Goal: Task Accomplishment & Management: Use online tool/utility

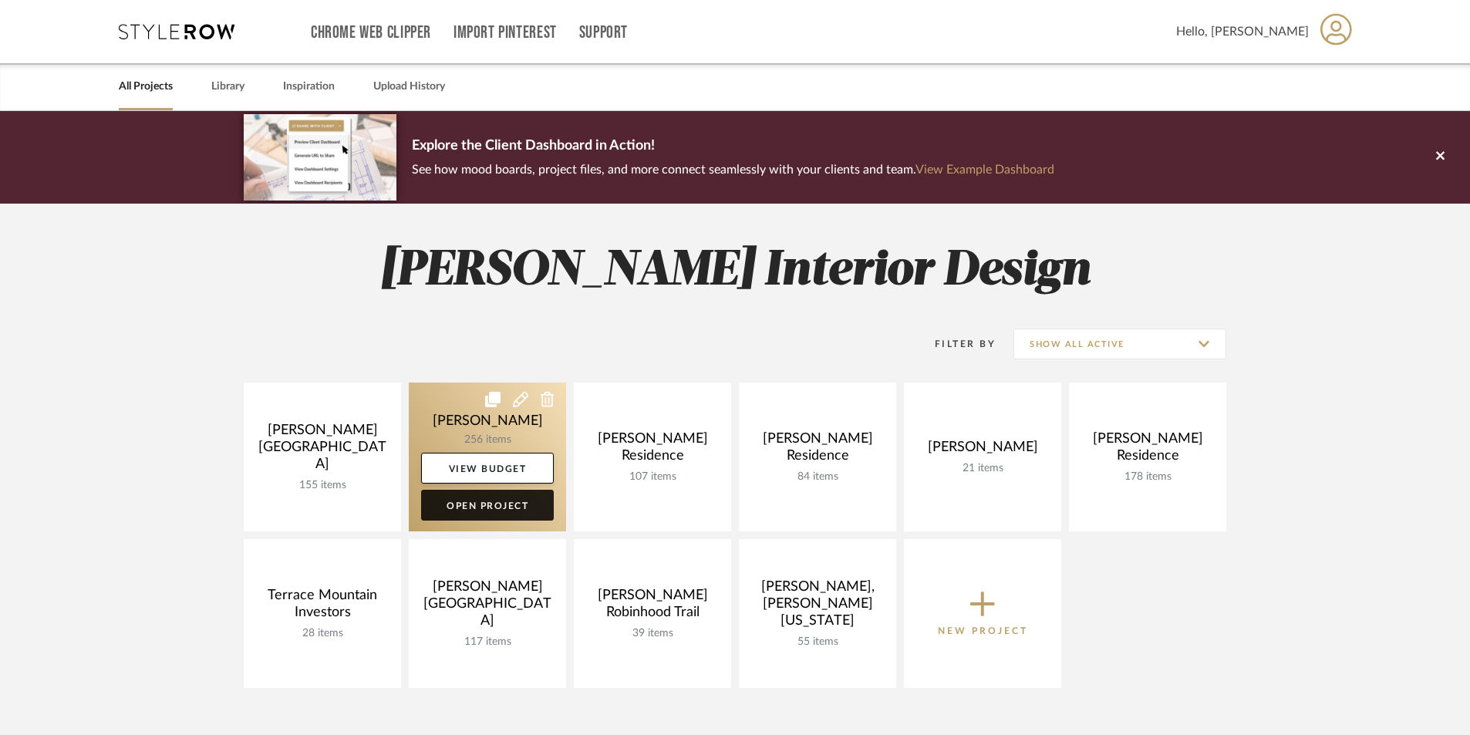
click at [514, 504] on link "Open Project" at bounding box center [487, 505] width 133 height 31
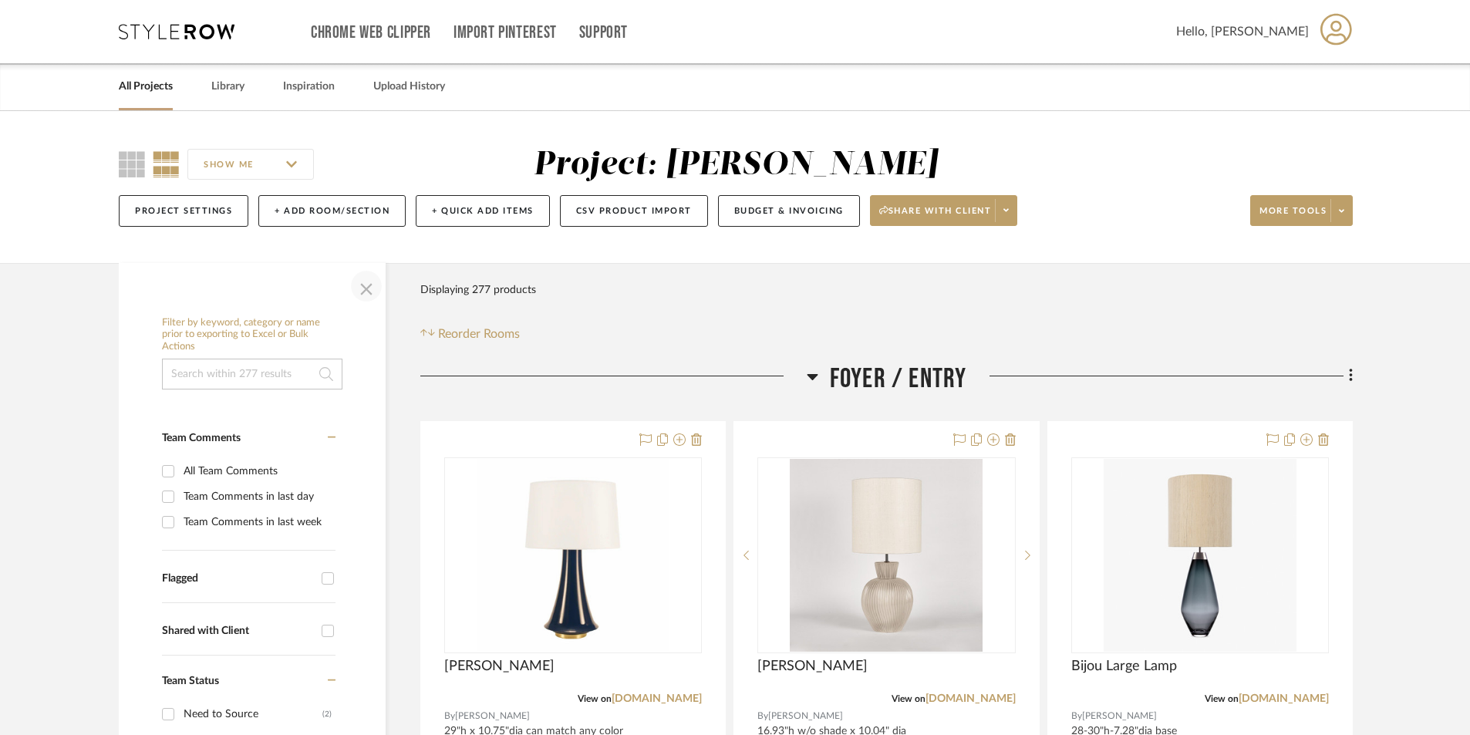
click at [359, 281] on span "button" at bounding box center [366, 286] width 37 height 37
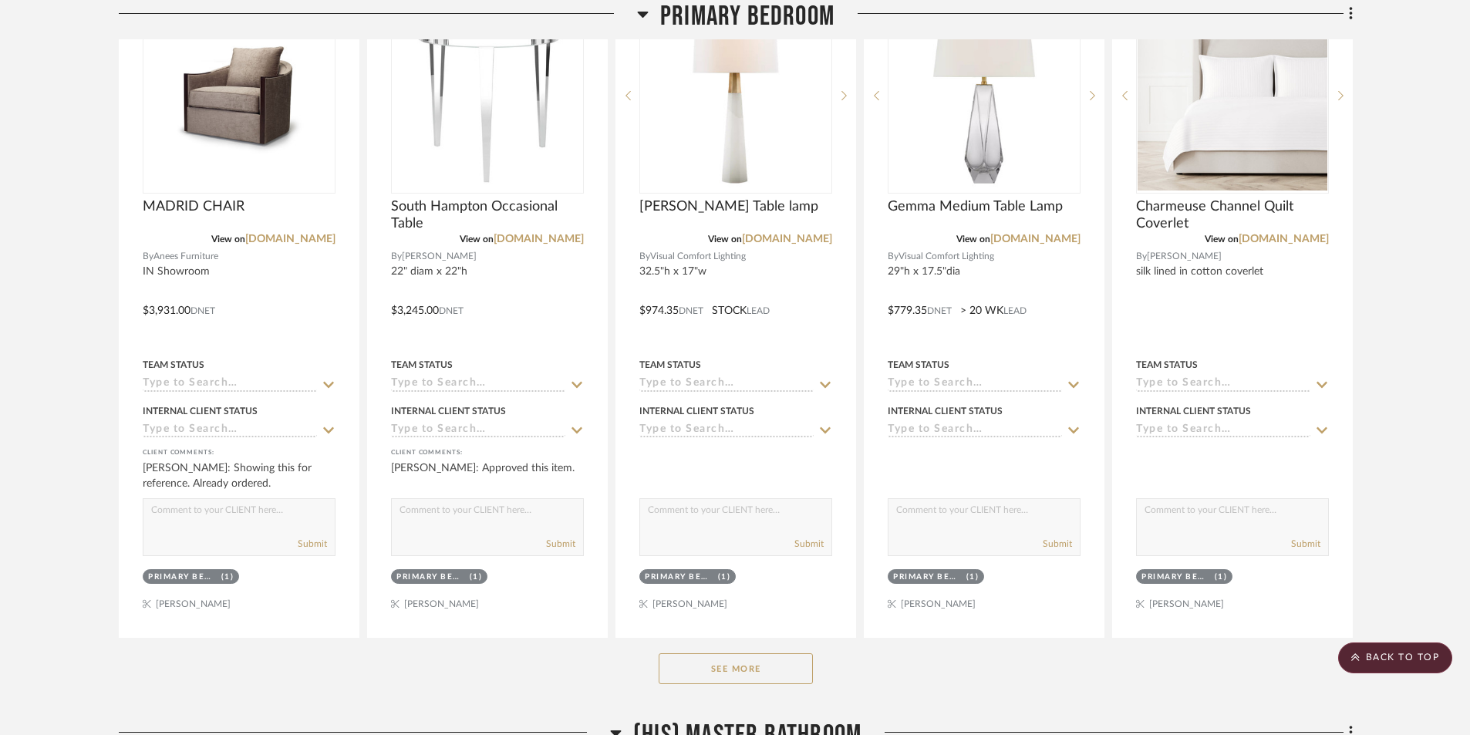
scroll to position [9484, 0]
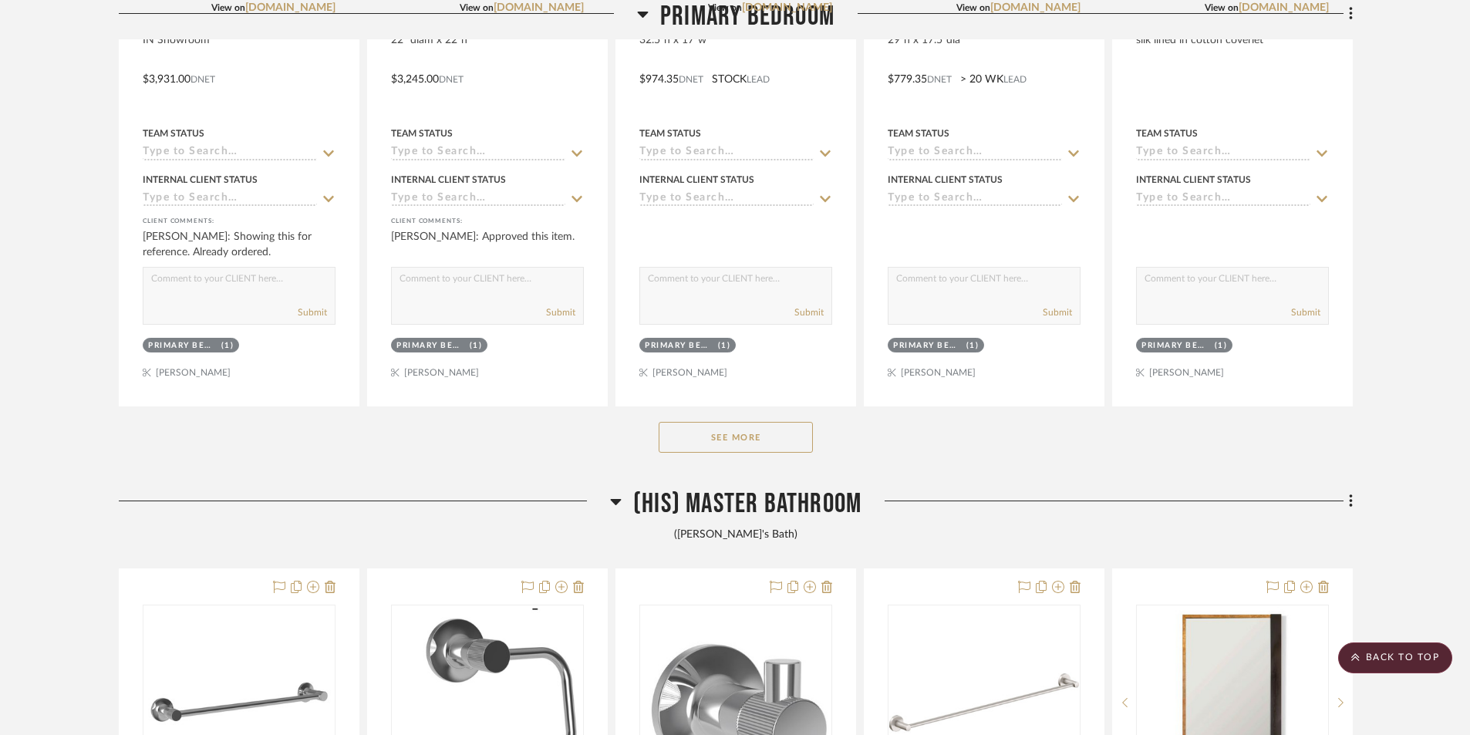
click at [733, 436] on button "See More" at bounding box center [735, 437] width 154 height 31
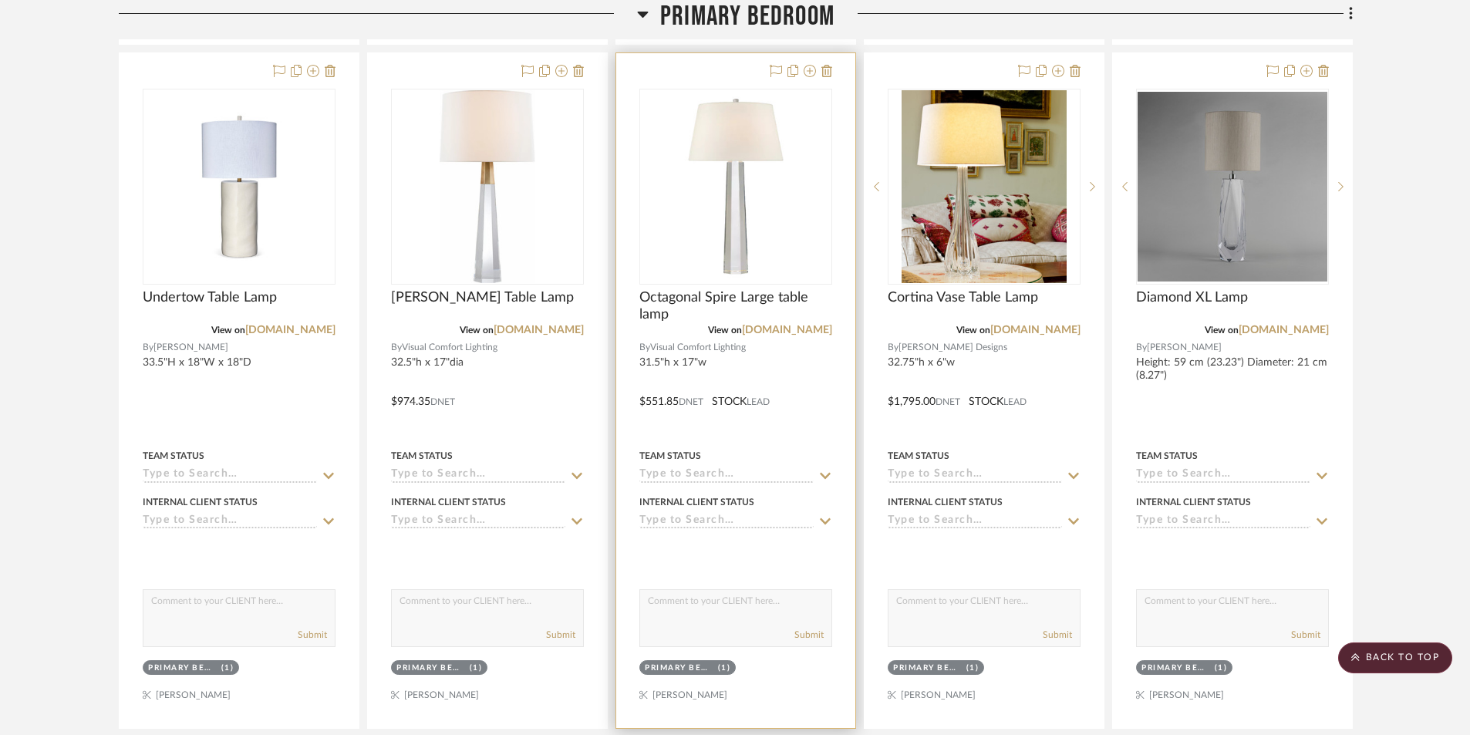
scroll to position [9869, 0]
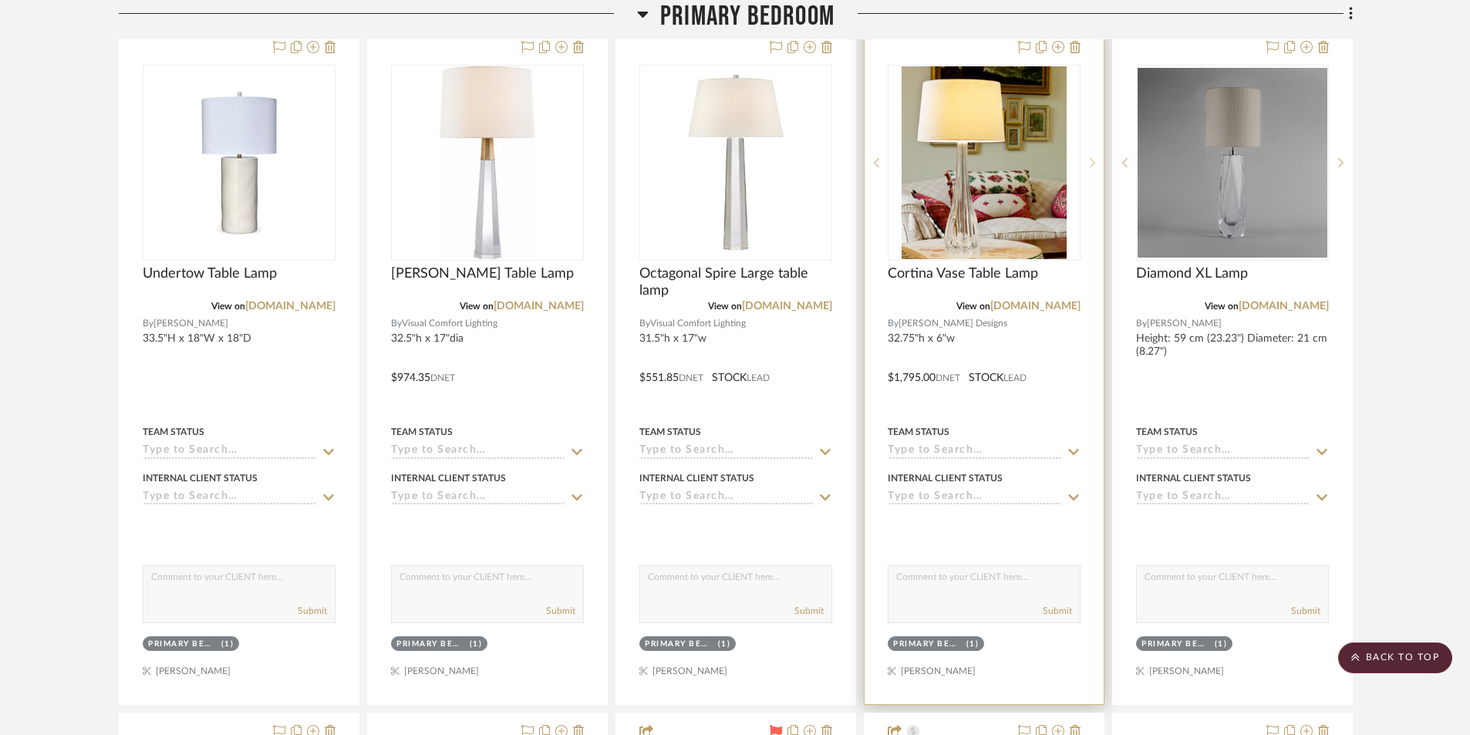
click at [1091, 162] on icon at bounding box center [1091, 162] width 5 height 11
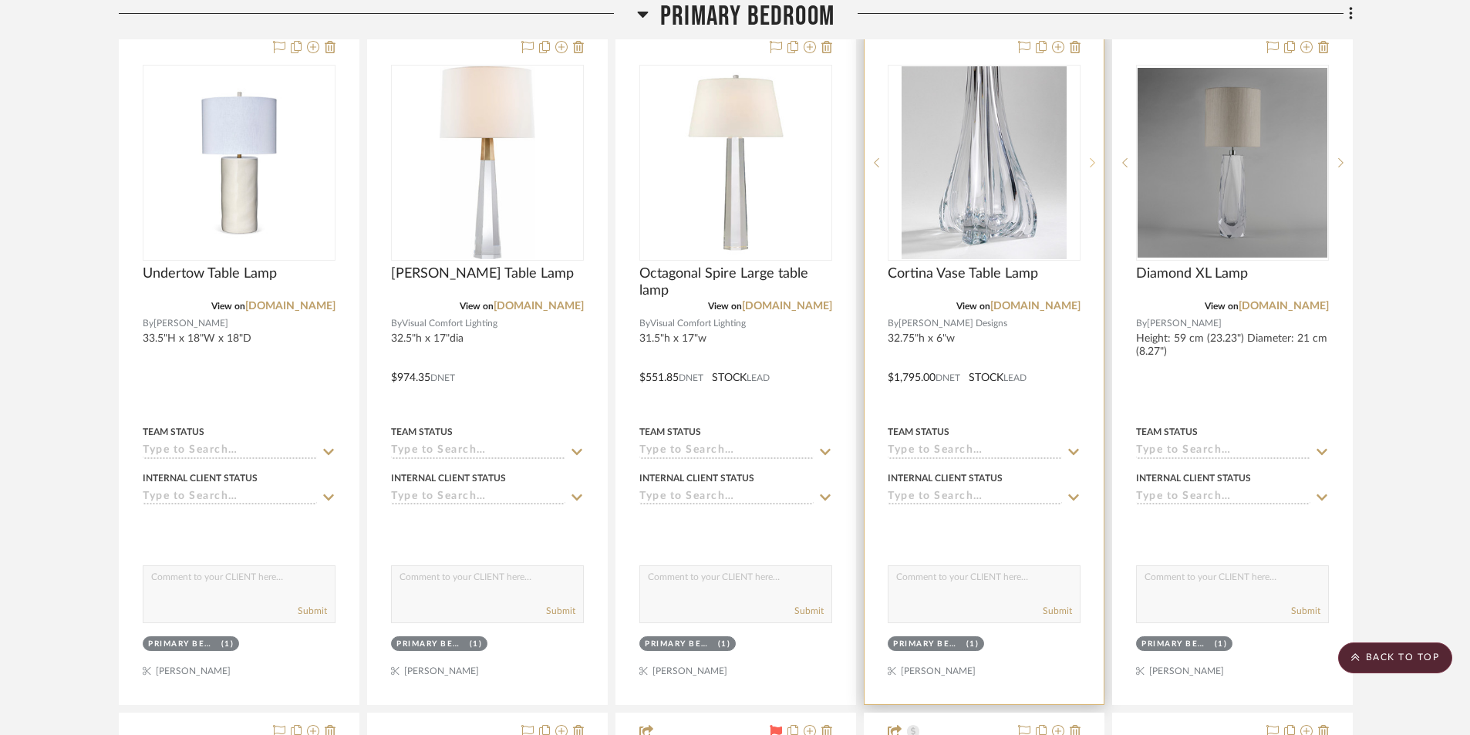
click at [1092, 163] on icon at bounding box center [1091, 162] width 5 height 11
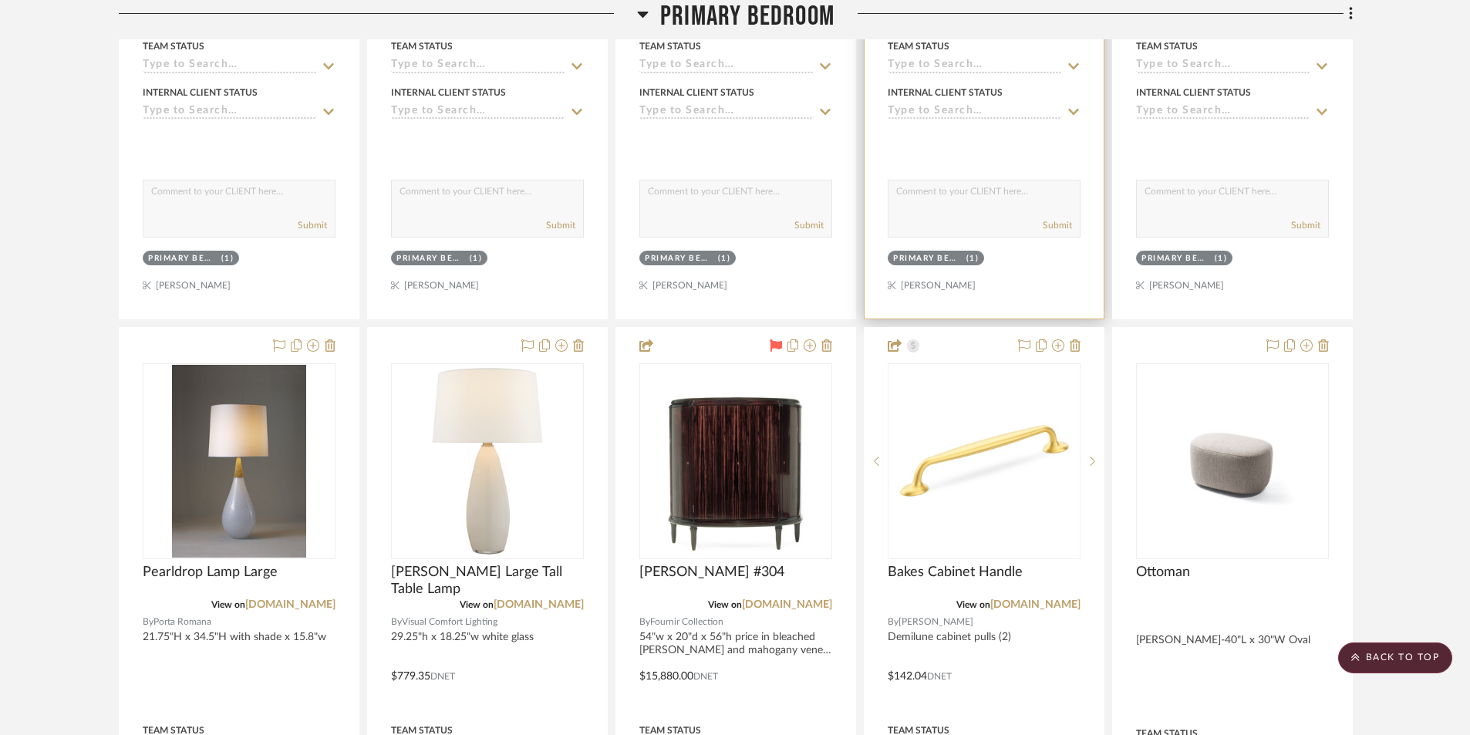
scroll to position [10332, 0]
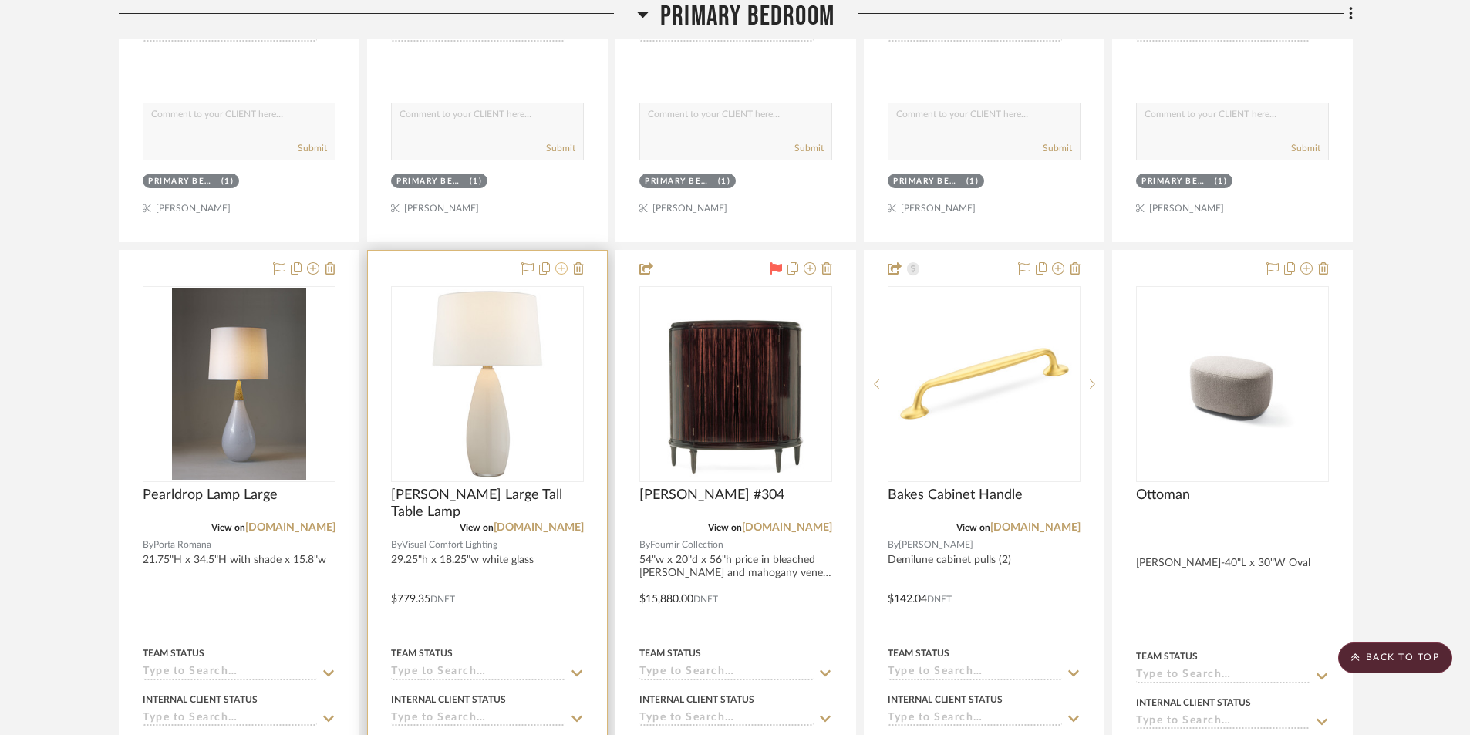
click at [562, 274] on icon at bounding box center [561, 268] width 12 height 12
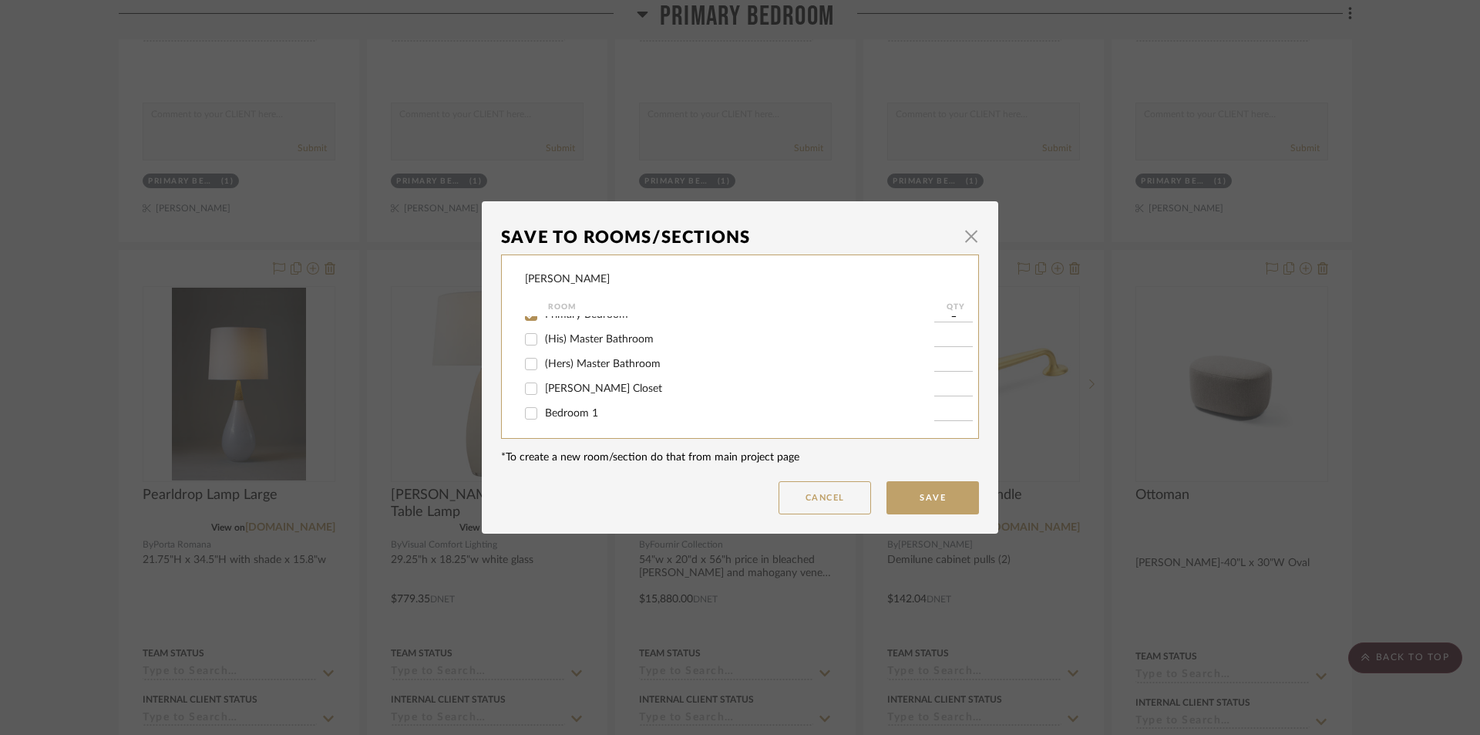
scroll to position [308, 0]
click at [528, 390] on input "Bedroom 1" at bounding box center [531, 390] width 25 height 25
checkbox input "true"
type input "1"
click at [926, 498] on button "Save" at bounding box center [933, 497] width 93 height 33
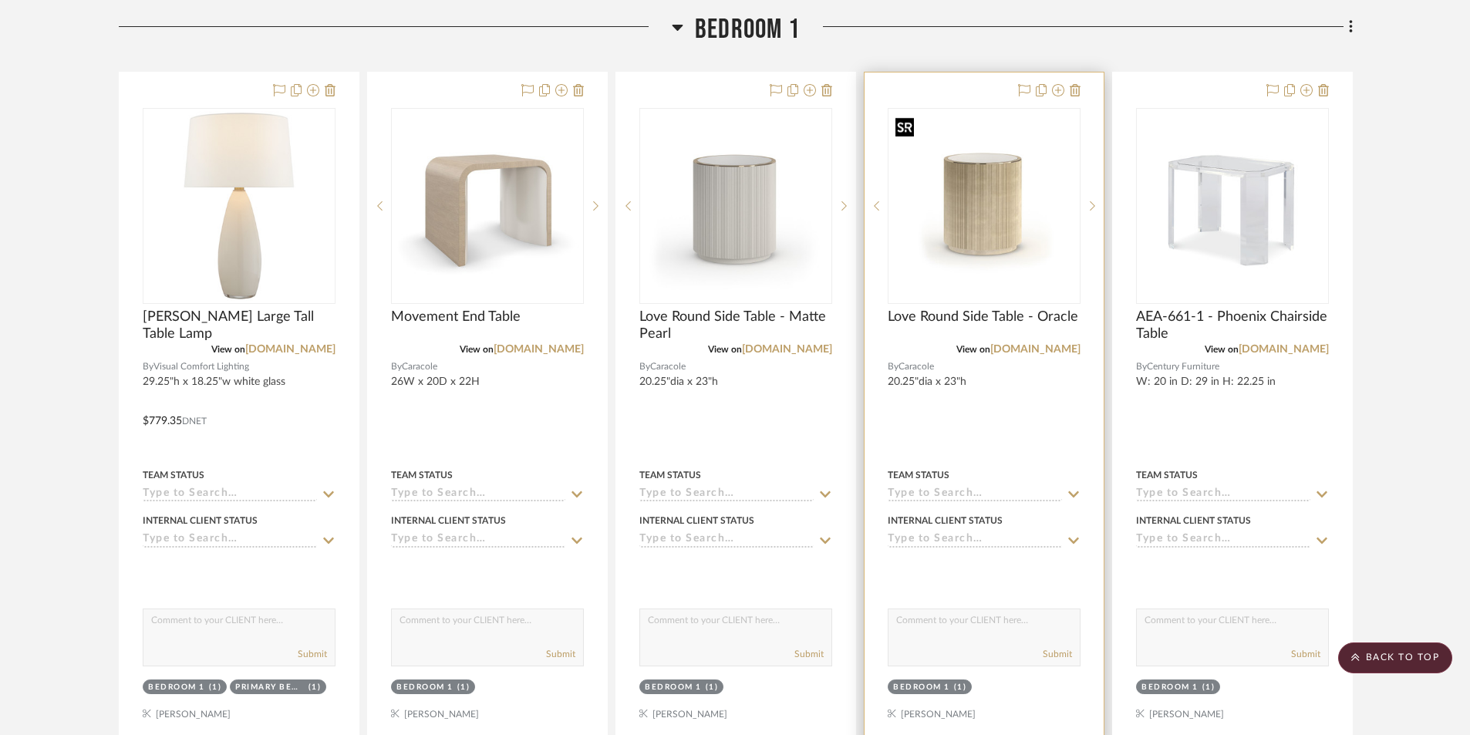
scroll to position [15344, 0]
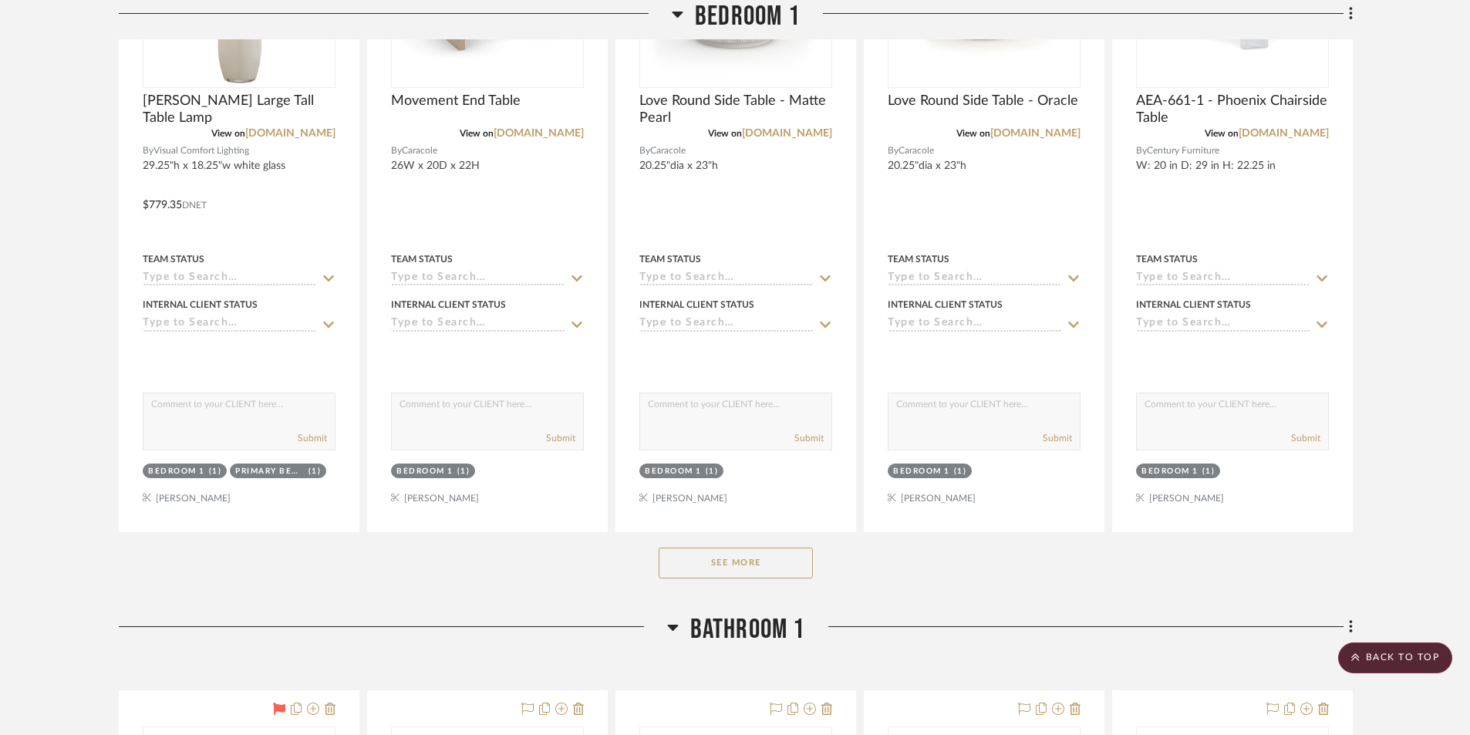
click at [783, 573] on button "See More" at bounding box center [735, 562] width 154 height 31
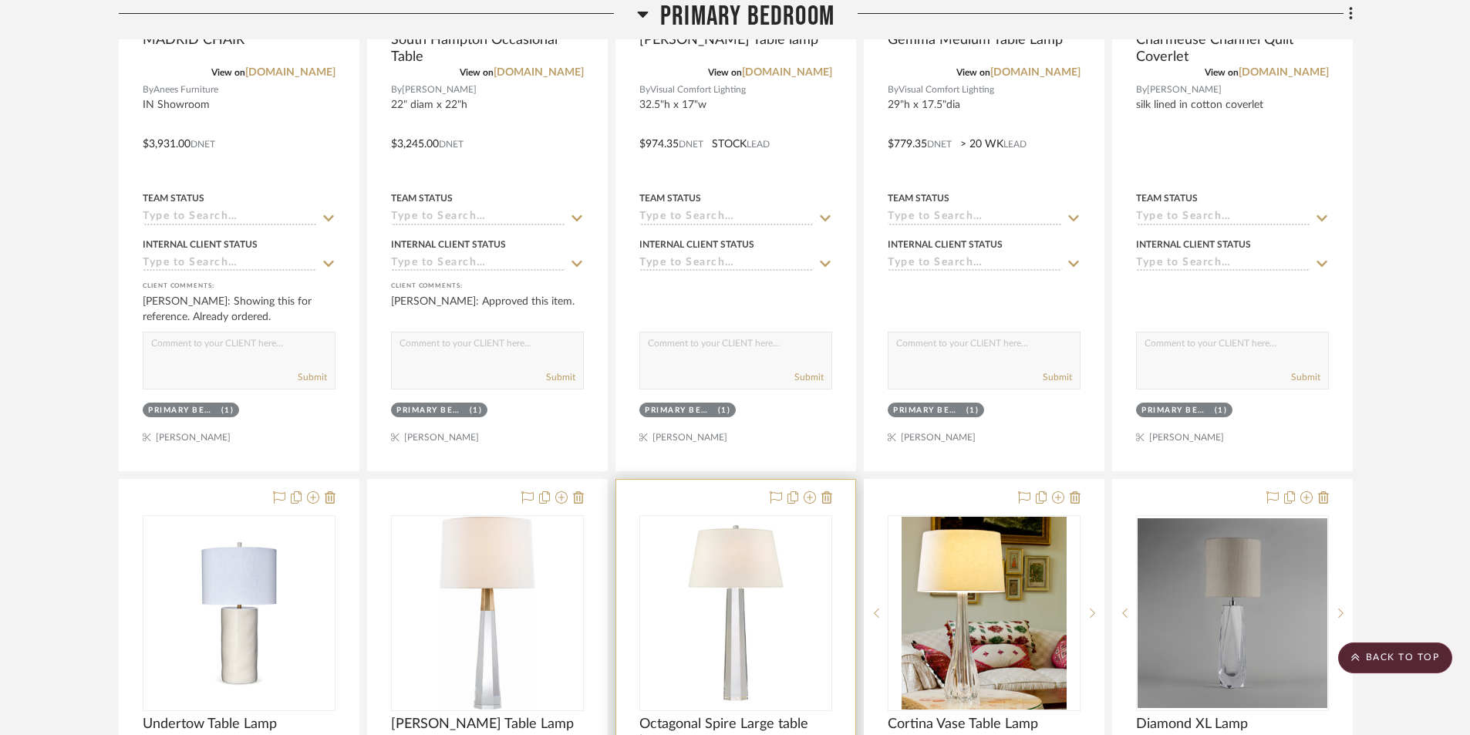
scroll to position [9805, 0]
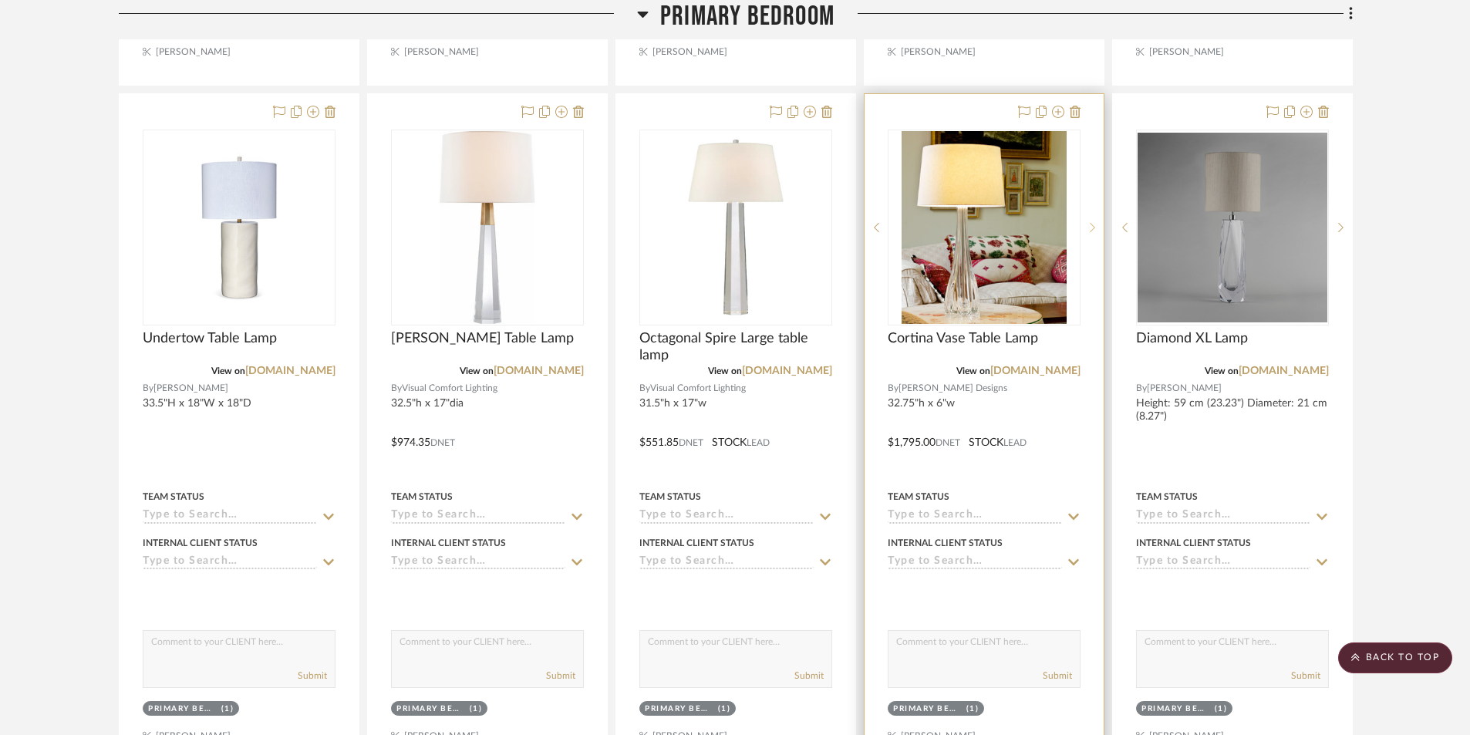
click at [1095, 227] on sr-next-btn at bounding box center [1091, 227] width 23 height 11
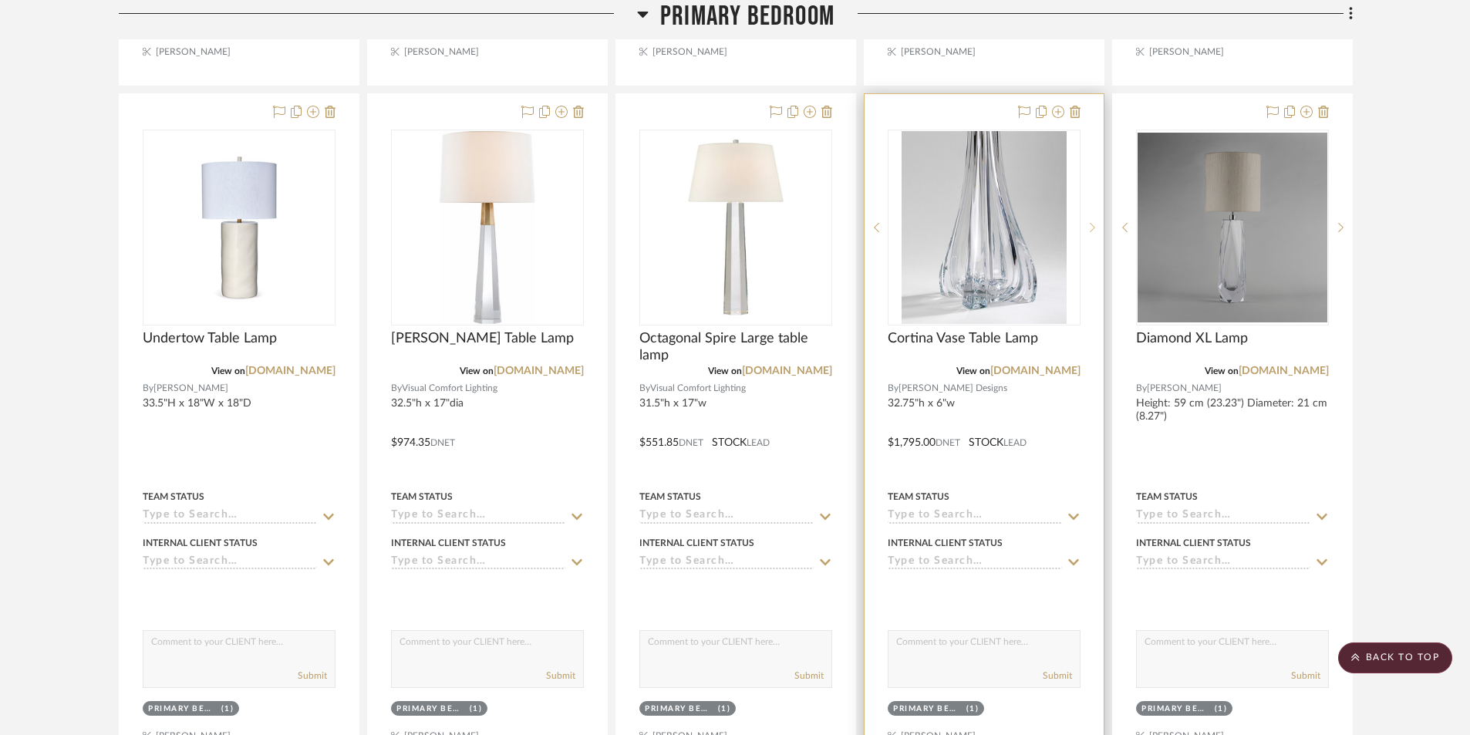
click at [1095, 227] on sr-next-btn at bounding box center [1091, 227] width 23 height 11
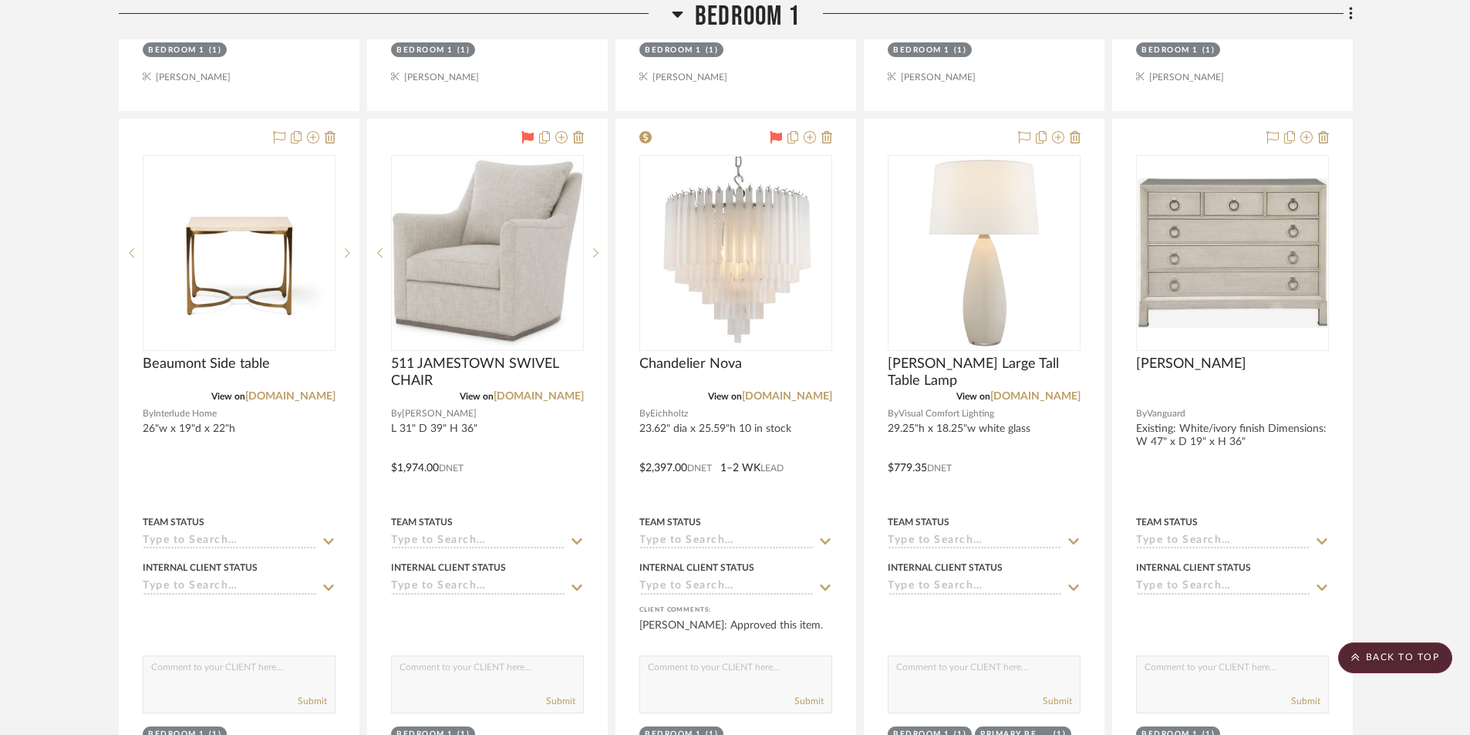
scroll to position [16436, 0]
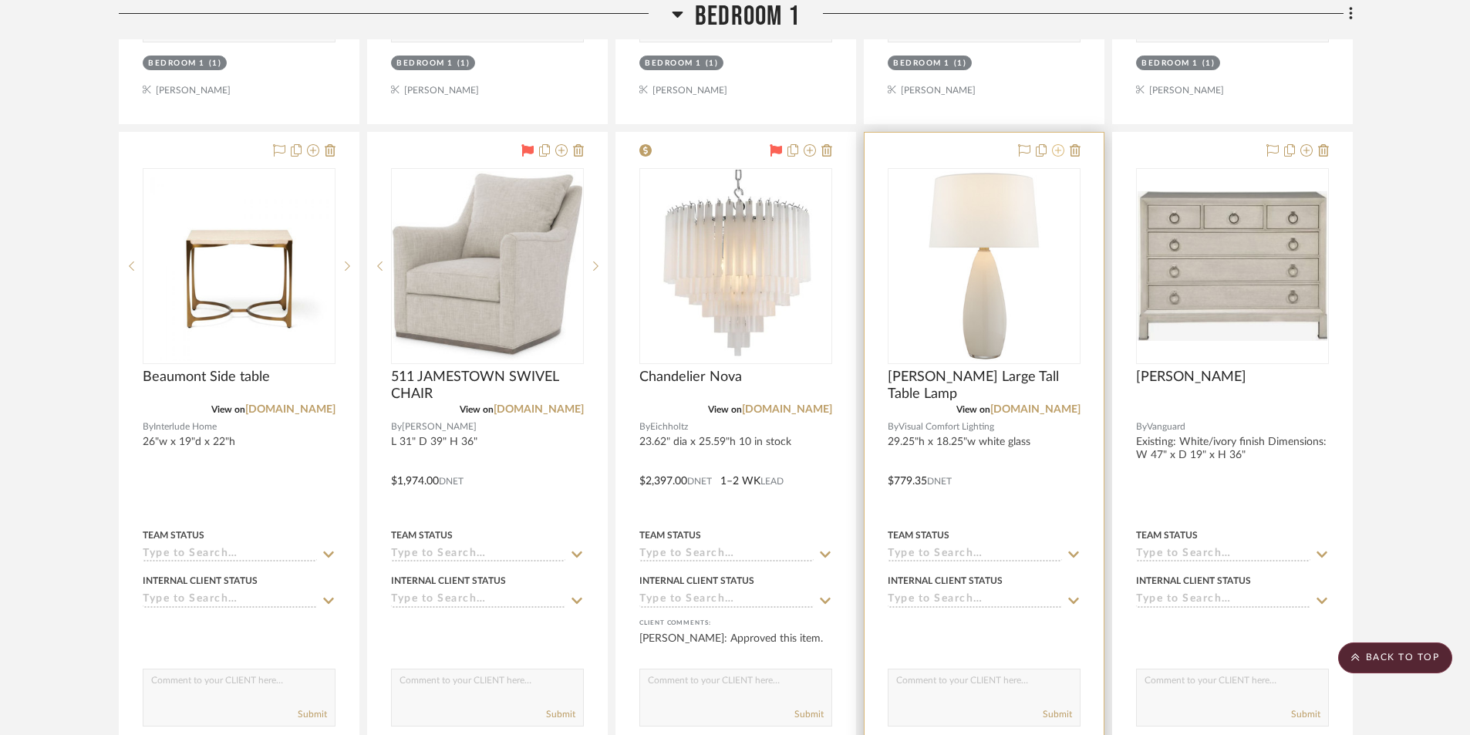
click at [1059, 150] on icon at bounding box center [1058, 150] width 12 height 12
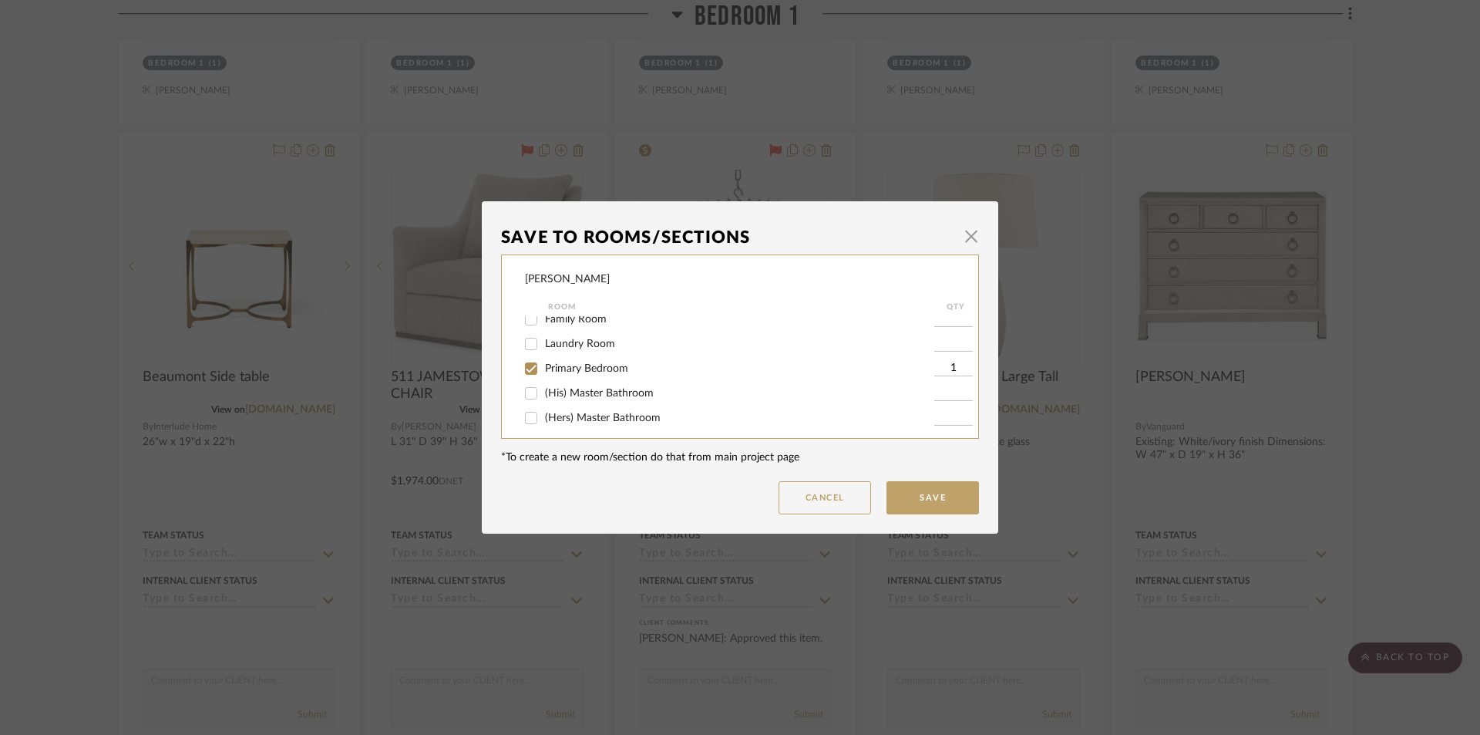
scroll to position [308, 0]
click at [525, 392] on input "Bedroom 1" at bounding box center [531, 390] width 25 height 25
checkbox input "false"
click at [525, 389] on input "Bedroom 3" at bounding box center [531, 384] width 25 height 25
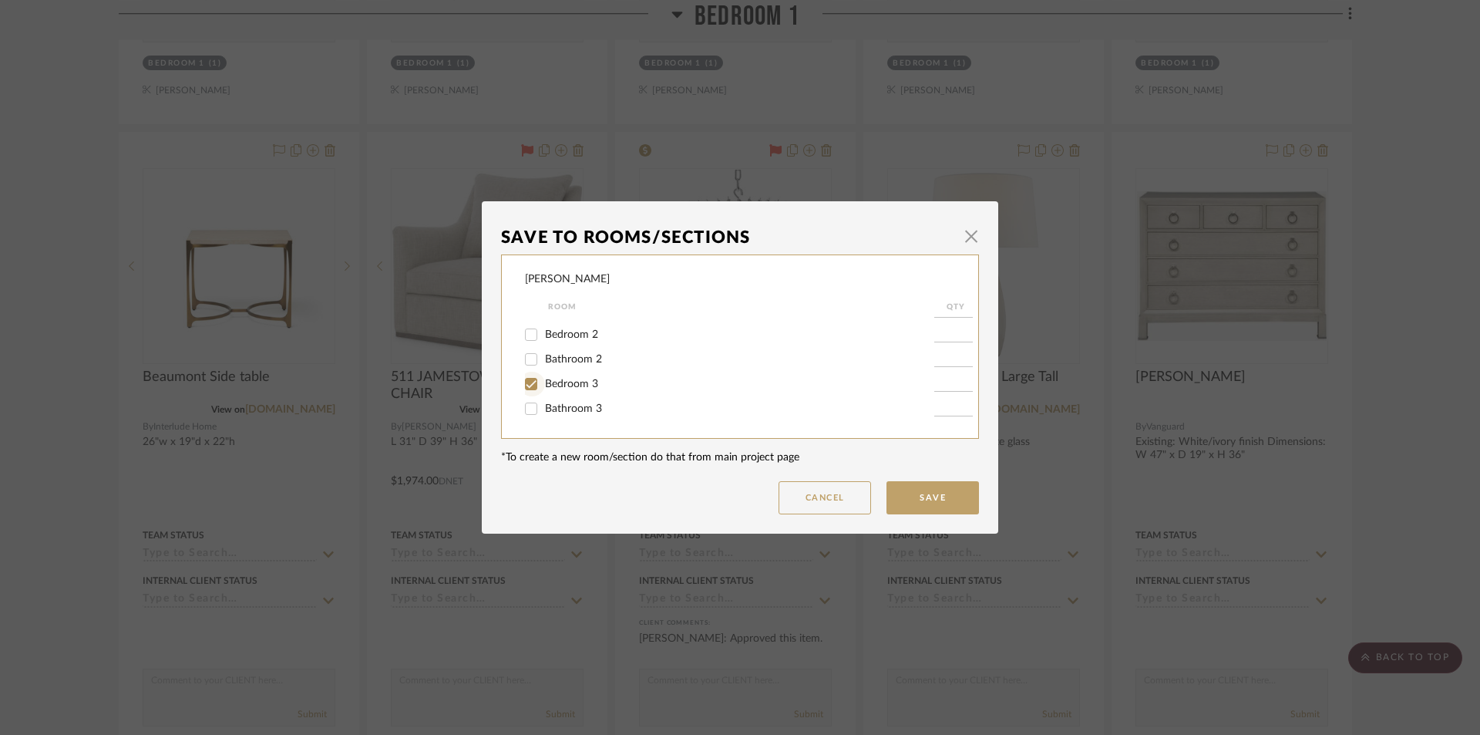
checkbox input "true"
type input "1"
click at [910, 489] on button "Save" at bounding box center [933, 497] width 93 height 33
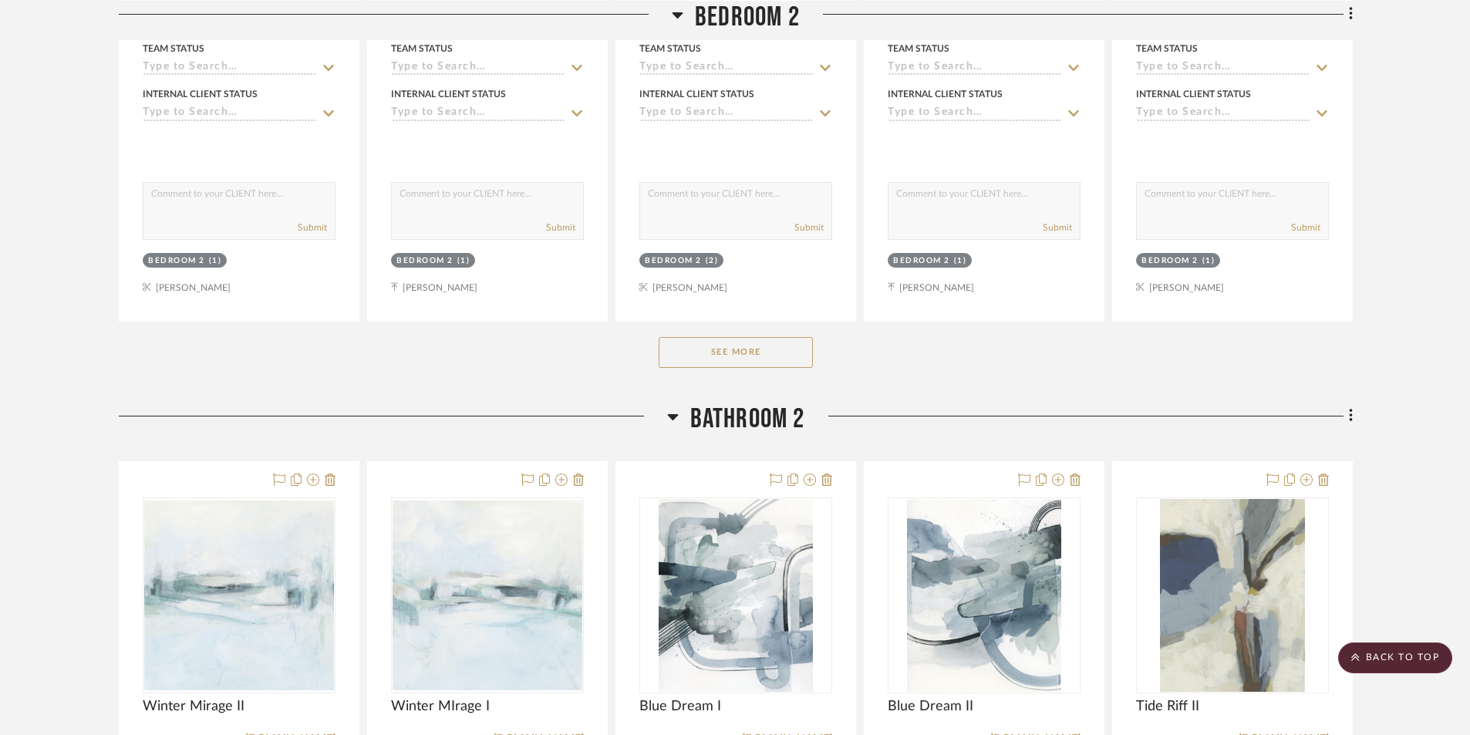
scroll to position [20831, 0]
click at [793, 362] on button "See More" at bounding box center [735, 351] width 154 height 31
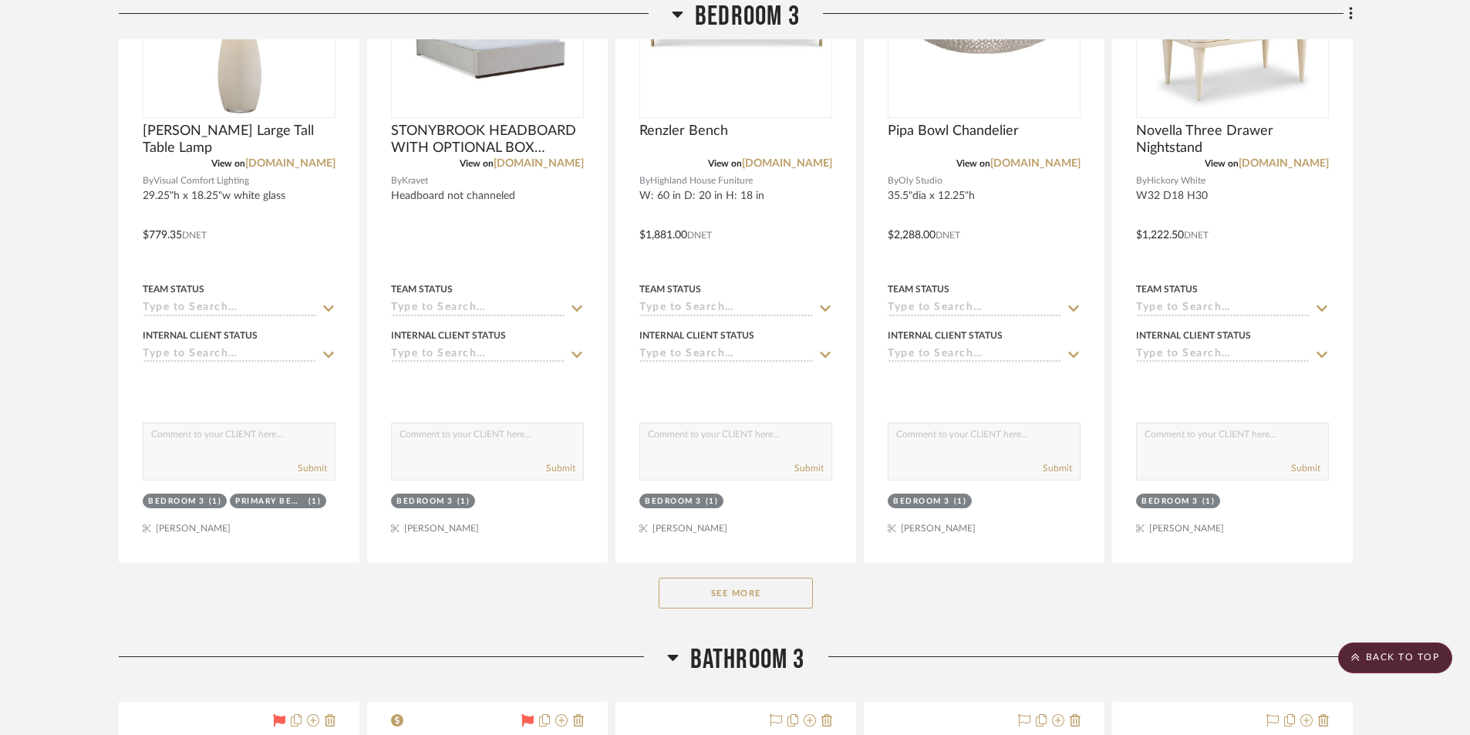
scroll to position [24994, 0]
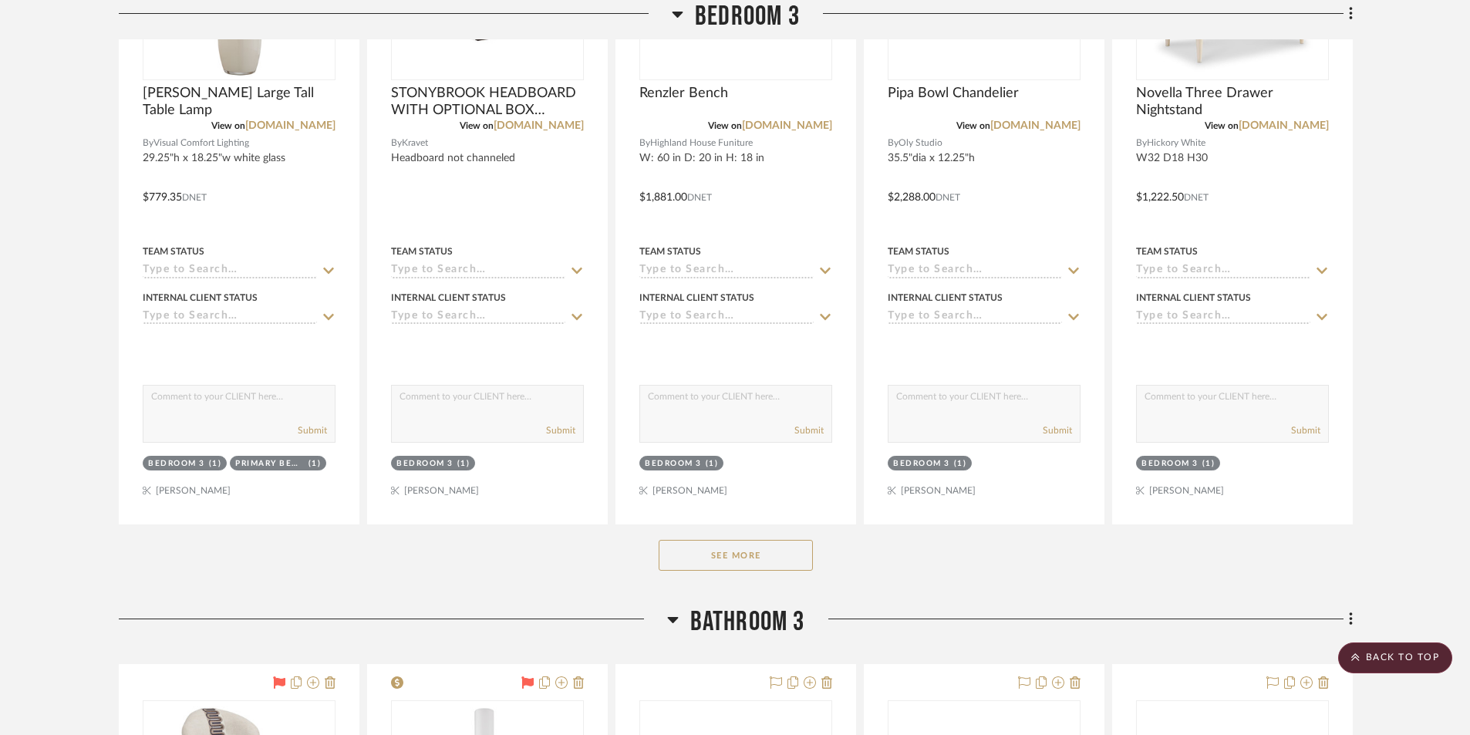
click at [763, 561] on button "See More" at bounding box center [735, 555] width 154 height 31
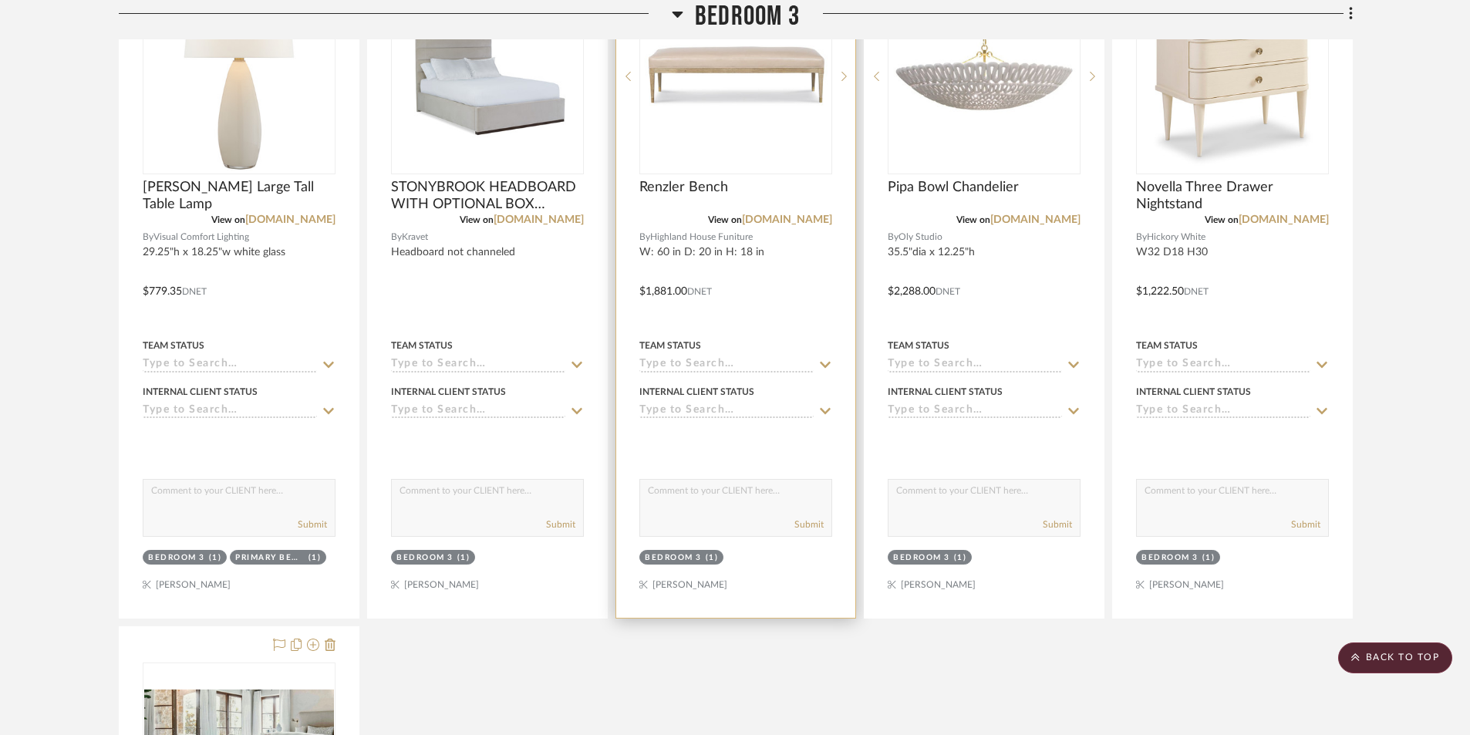
scroll to position [24763, 0]
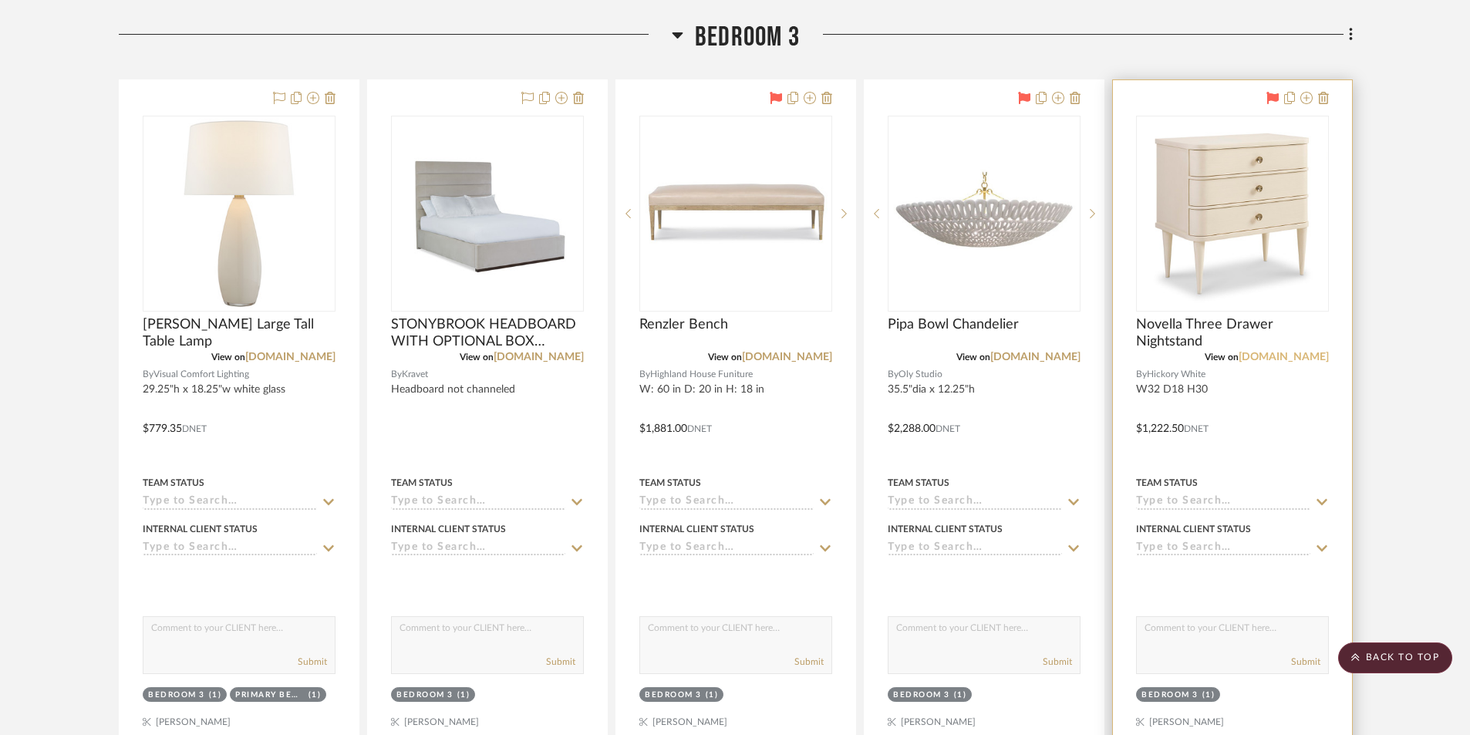
click at [1265, 357] on link "[DOMAIN_NAME]" at bounding box center [1283, 357] width 90 height 11
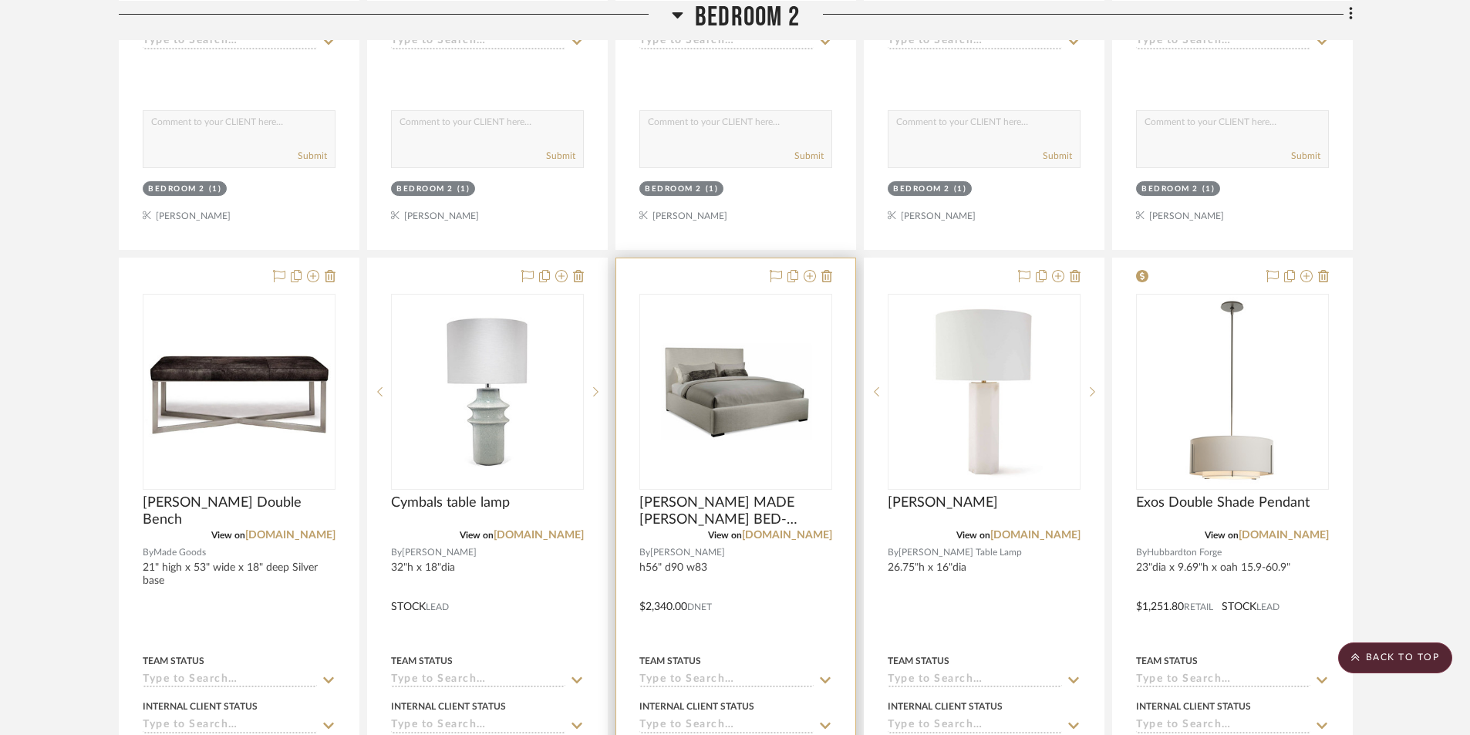
scroll to position [22296, 0]
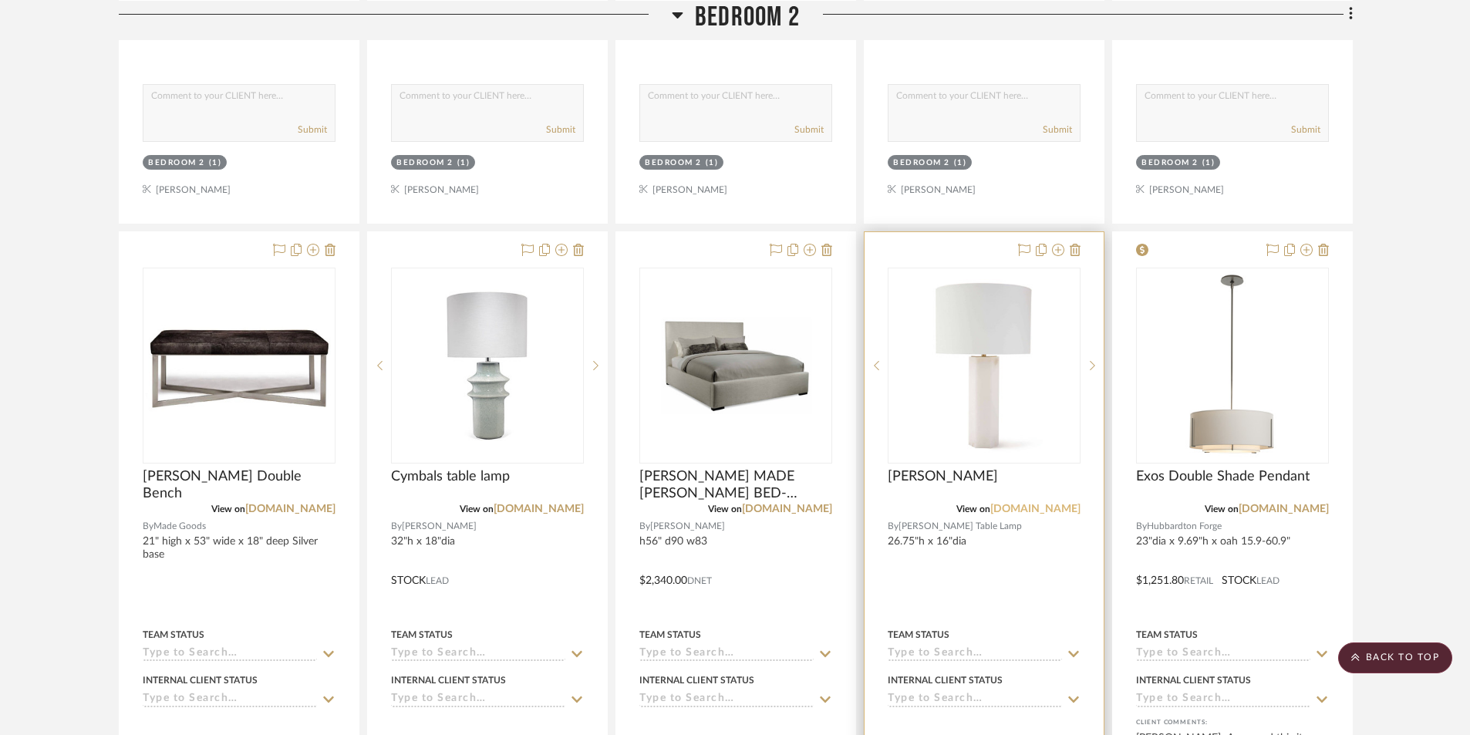
click at [1042, 510] on link "[DOMAIN_NAME]" at bounding box center [1035, 508] width 90 height 11
click at [1015, 374] on img "0" at bounding box center [984, 366] width 190 height 190
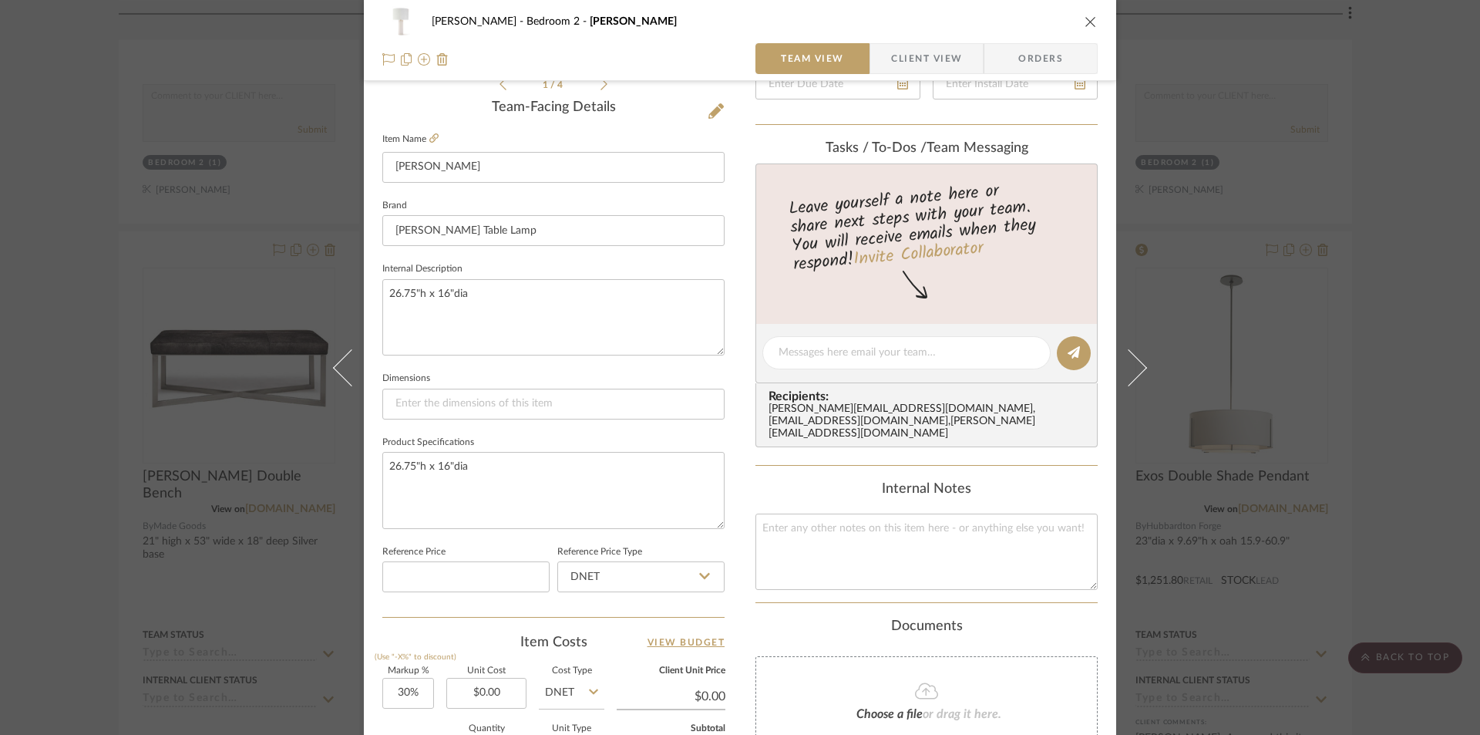
scroll to position [463, 0]
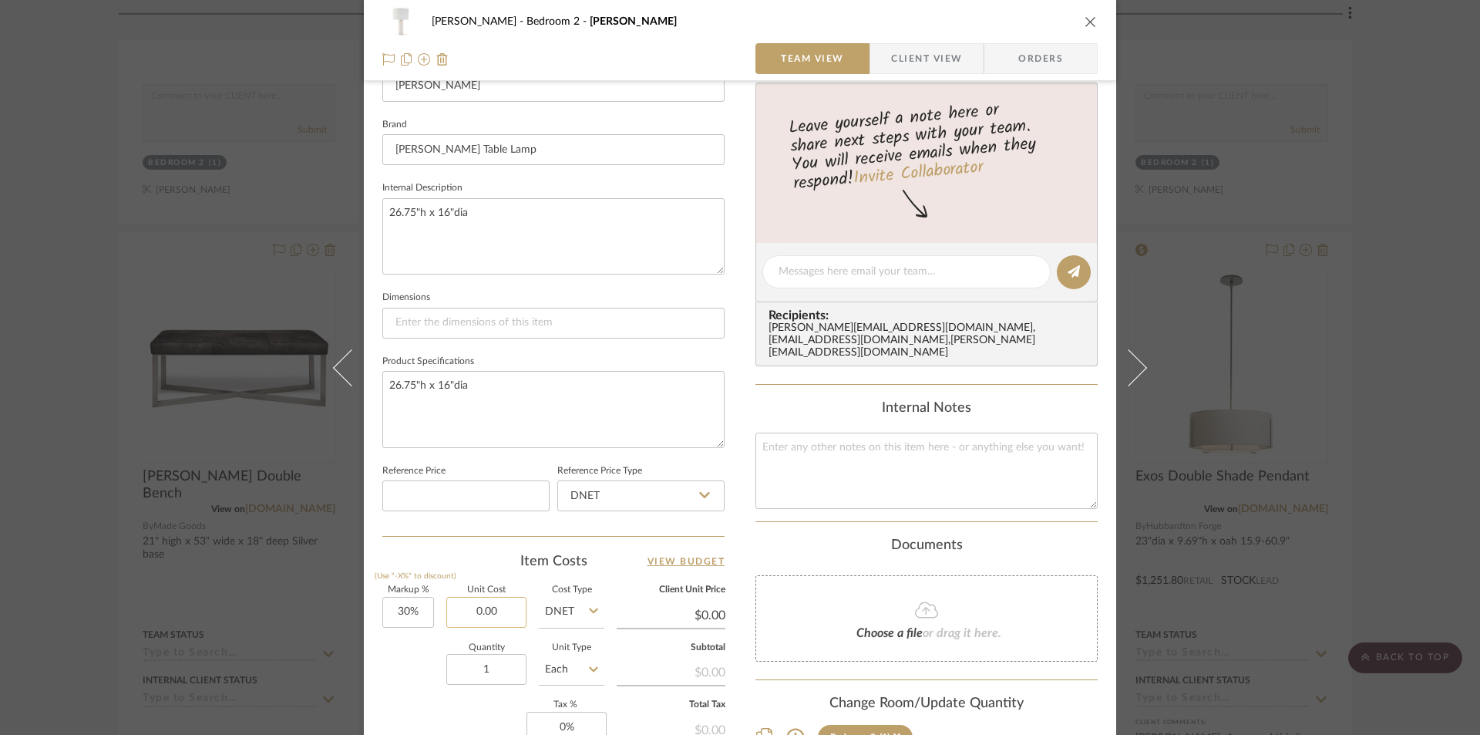
click at [499, 609] on input "0.00" at bounding box center [486, 612] width 80 height 31
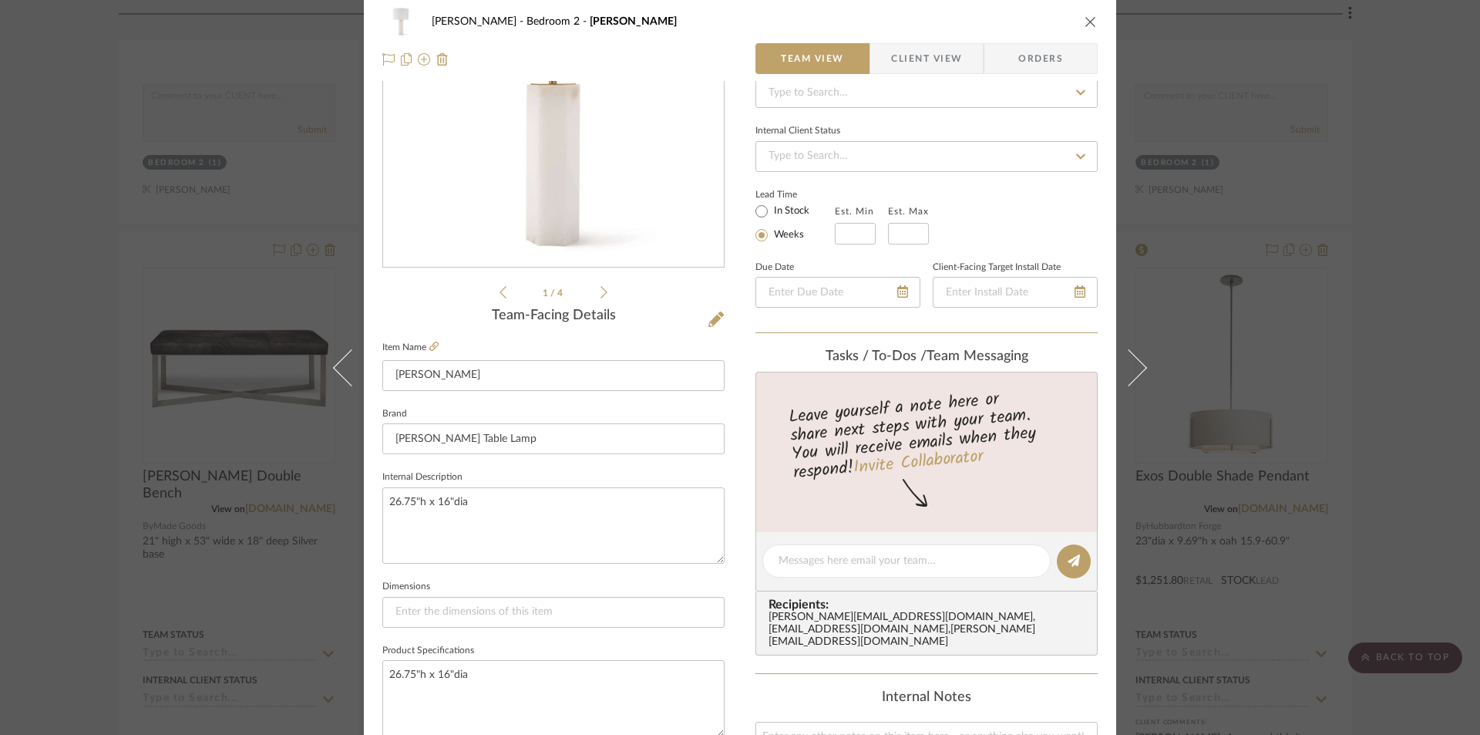
scroll to position [0, 0]
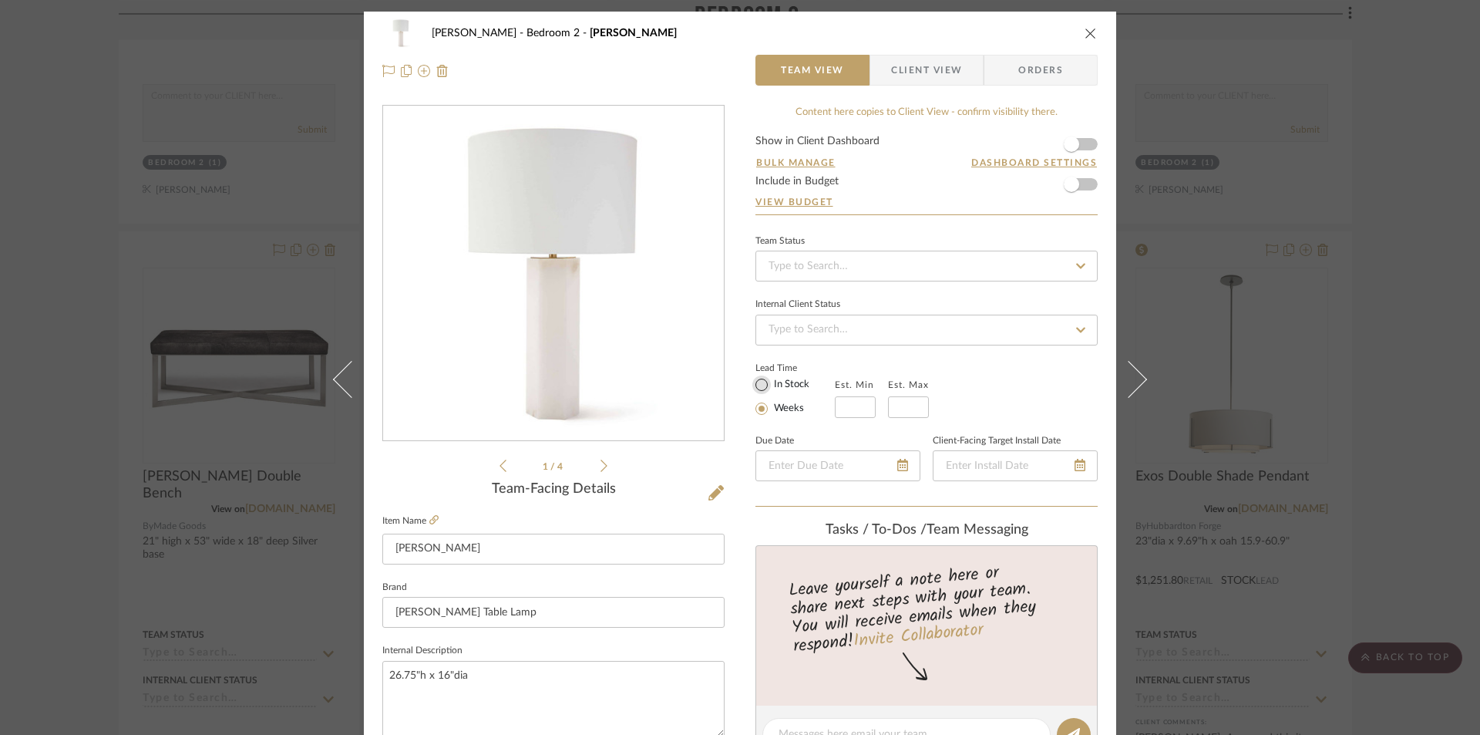
type input "$420.00"
click at [753, 386] on input "In Stock" at bounding box center [762, 385] width 19 height 19
radio input "true"
type input "$546.00"
click at [1085, 30] on icon "close" at bounding box center [1091, 33] width 12 height 12
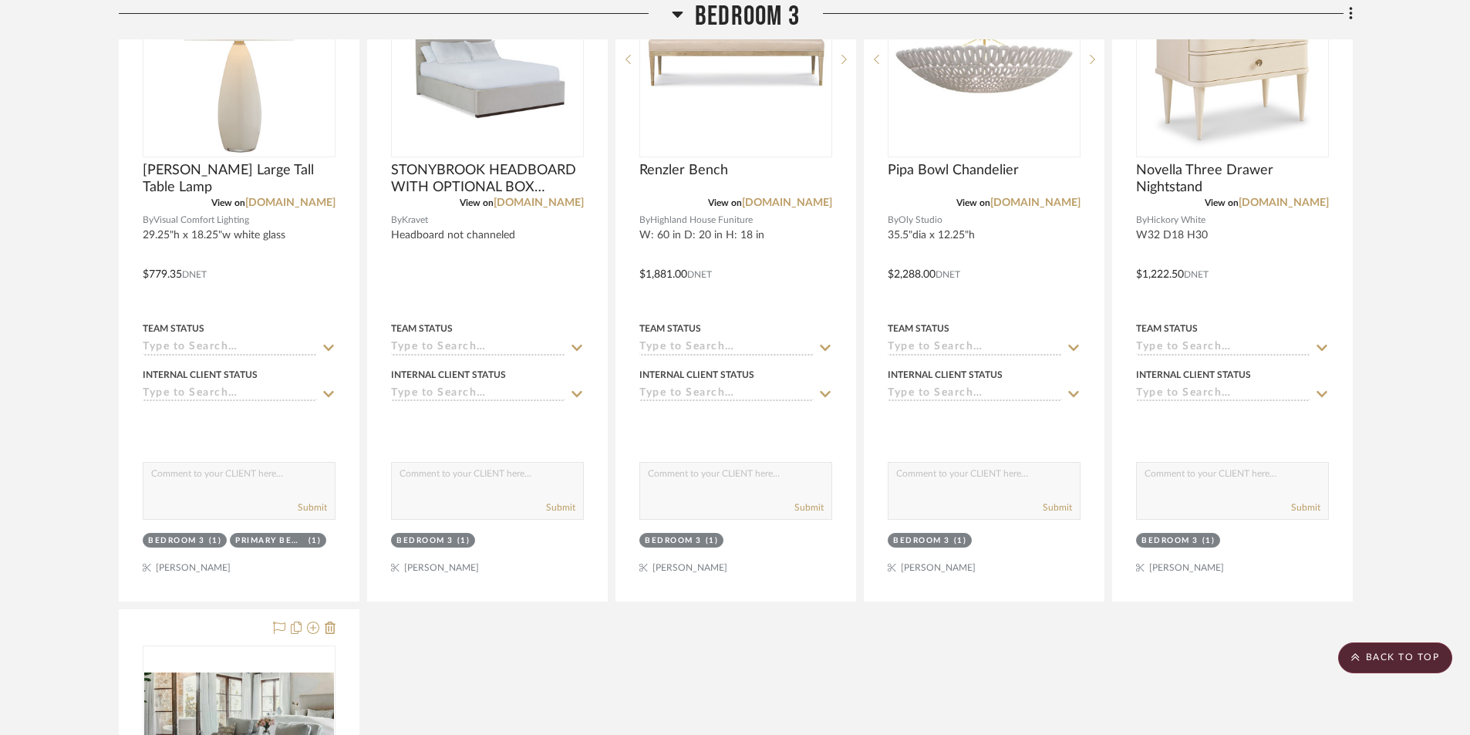
scroll to position [24686, 0]
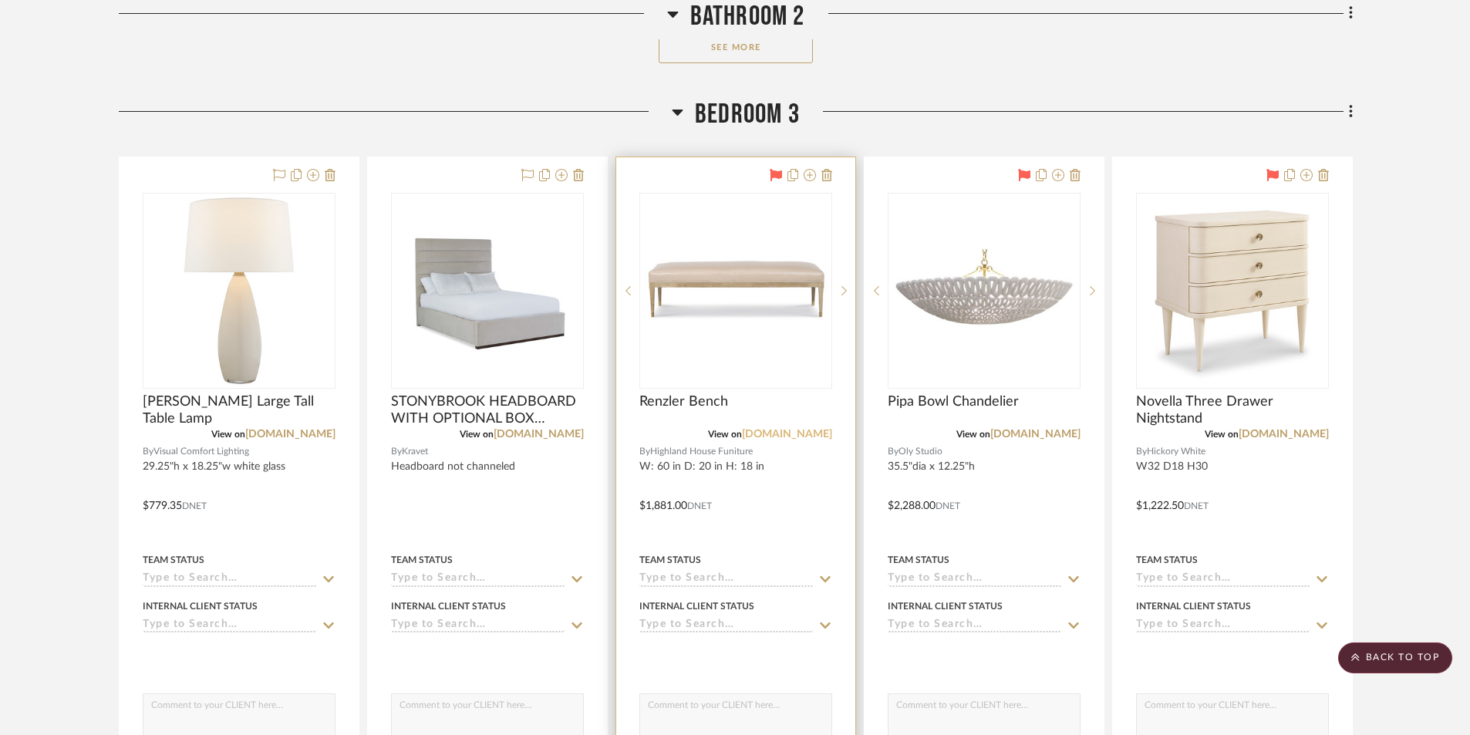
click at [772, 431] on link "[DOMAIN_NAME]" at bounding box center [787, 434] width 90 height 11
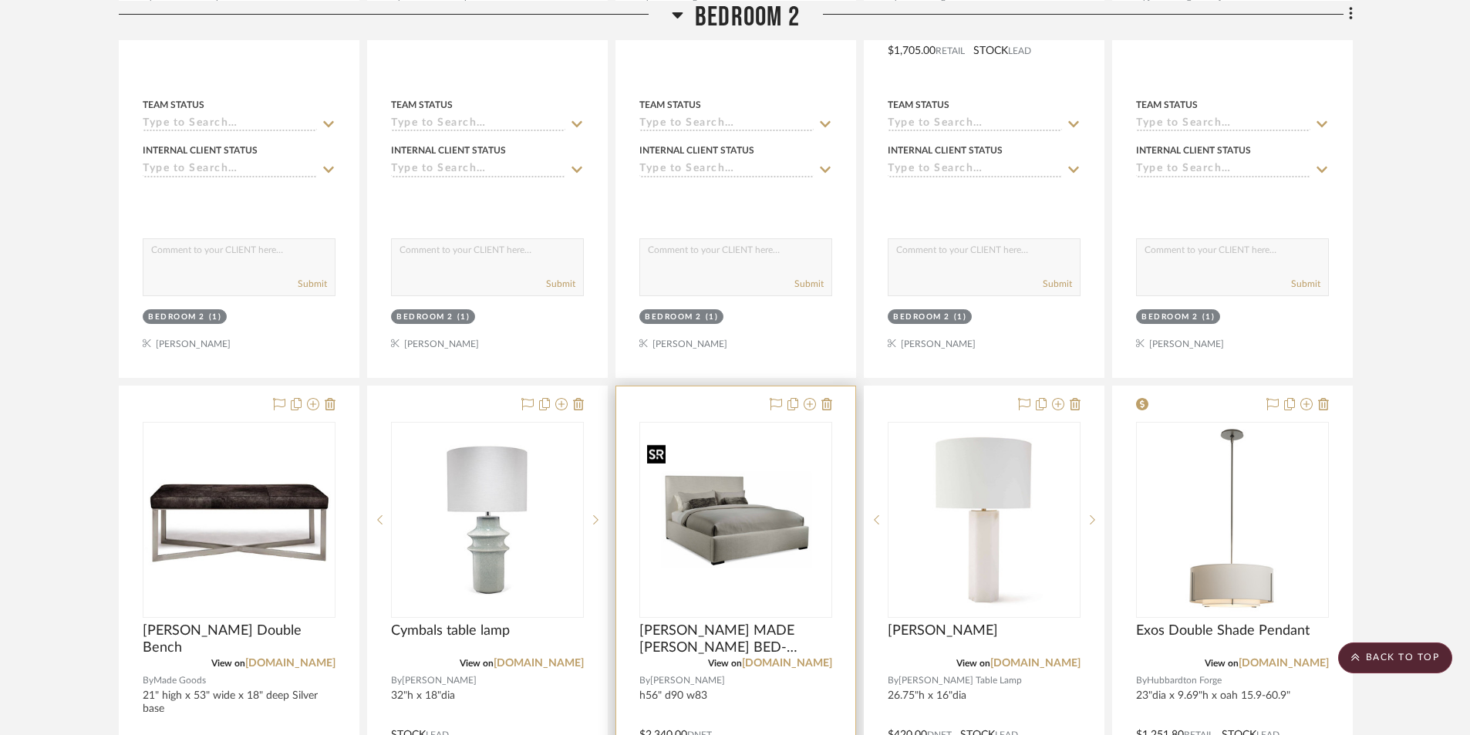
scroll to position [22373, 0]
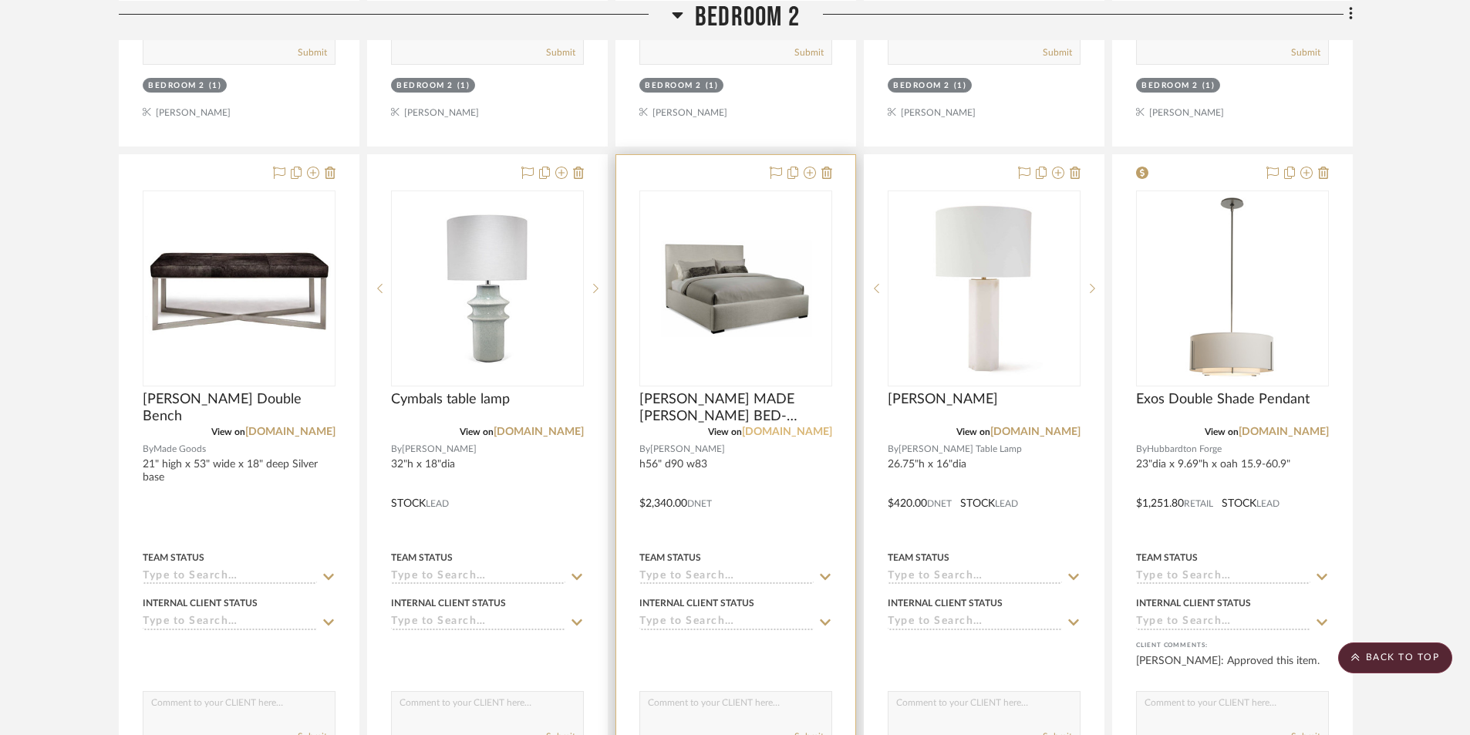
click at [801, 430] on link "[DOMAIN_NAME]" at bounding box center [787, 431] width 90 height 11
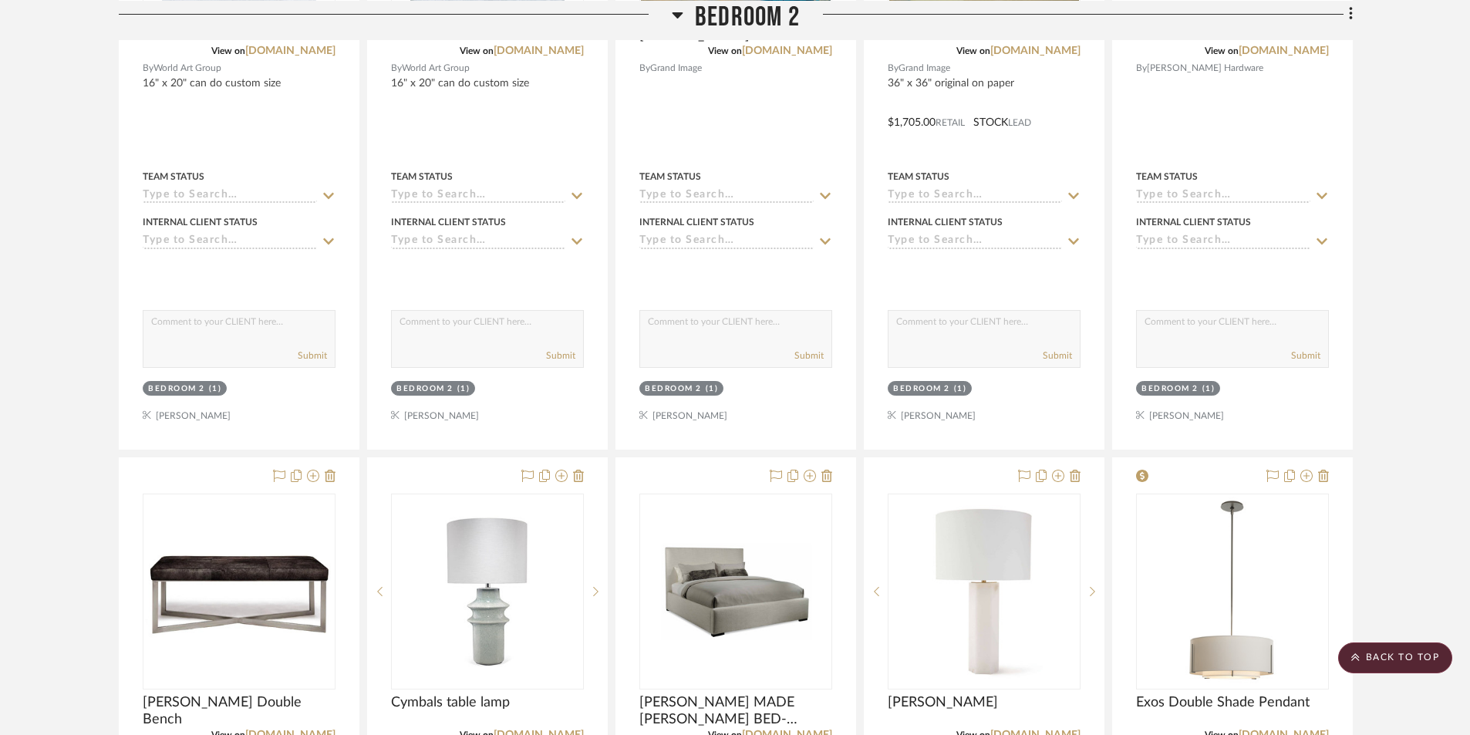
scroll to position [21987, 0]
